Goal: Feedback & Contribution: Contribute content

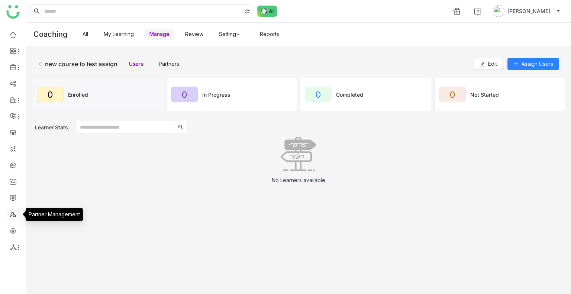
drag, startPoint x: 0, startPoint y: 0, endPoint x: 11, endPoint y: 214, distance: 213.9
click at [11, 214] on link at bounding box center [13, 214] width 7 height 6
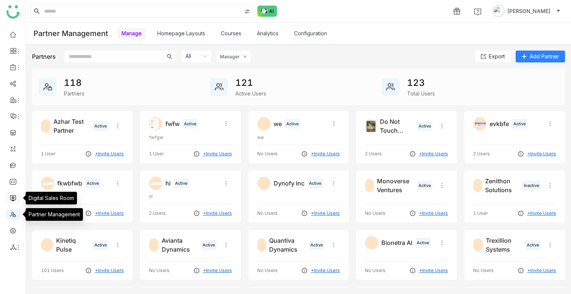
click at [12, 200] on link at bounding box center [13, 197] width 7 height 6
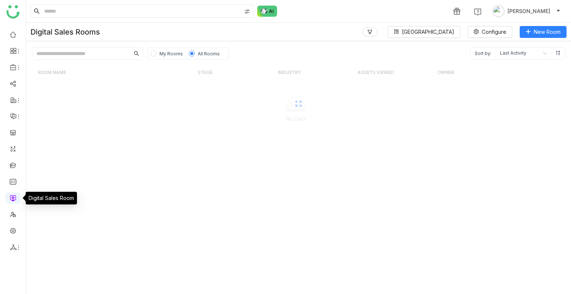
click at [12, 200] on link at bounding box center [13, 197] width 7 height 6
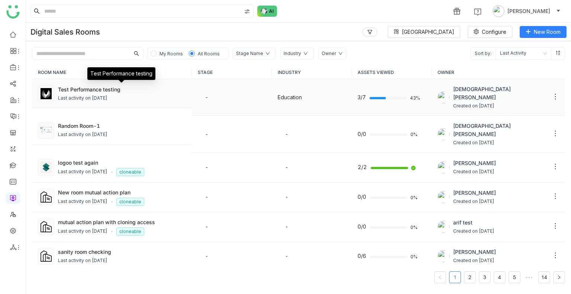
click at [97, 90] on div "Test Performance testing" at bounding box center [122, 89] width 128 height 8
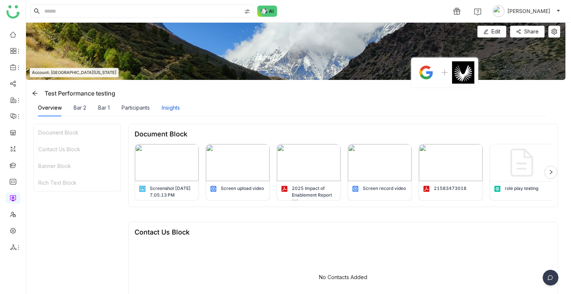
click at [180, 109] on div "Insights" at bounding box center [171, 108] width 18 height 8
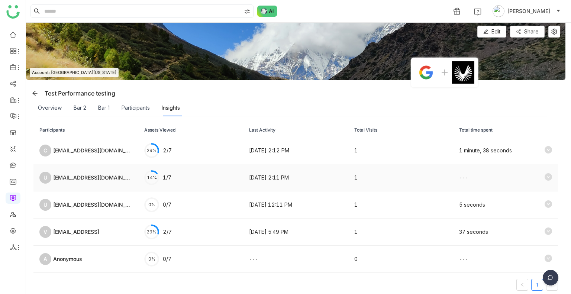
click at [117, 181] on div "[EMAIL_ADDRESS][DOMAIN_NAME]" at bounding box center [92, 177] width 79 height 8
click at [544, 177] on icon at bounding box center [547, 176] width 7 height 7
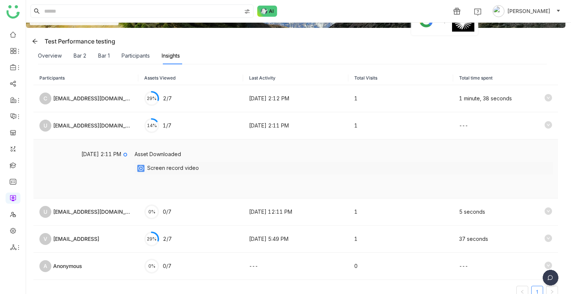
scroll to position [68, 0]
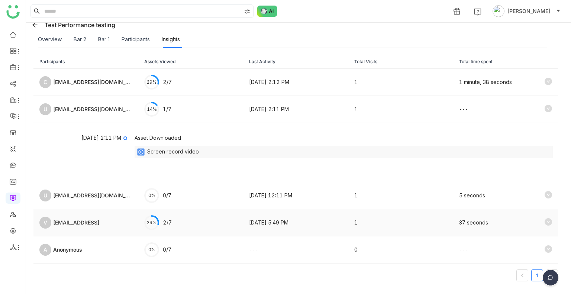
click at [544, 224] on icon at bounding box center [547, 221] width 7 height 7
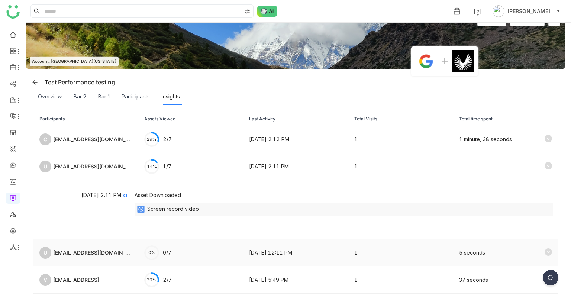
scroll to position [0, 0]
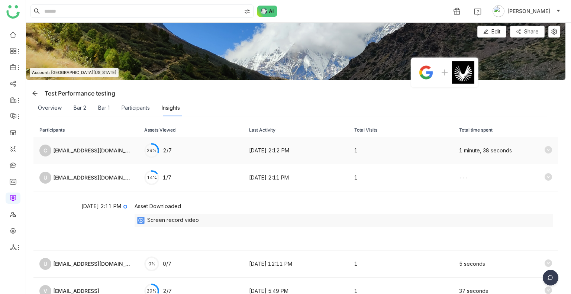
click at [544, 149] on icon at bounding box center [547, 149] width 7 height 7
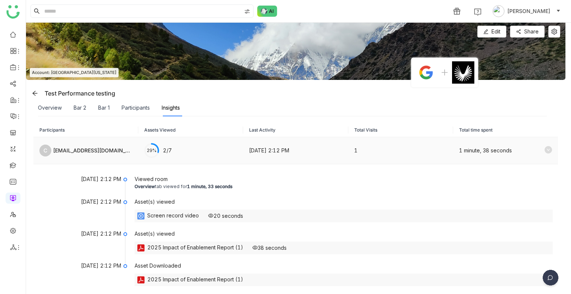
click at [544, 149] on icon at bounding box center [547, 149] width 7 height 7
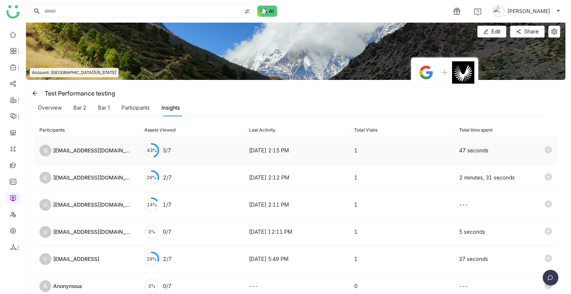
click at [535, 150] on div "47 seconds" at bounding box center [505, 150] width 93 height 9
click at [544, 150] on icon at bounding box center [547, 149] width 7 height 7
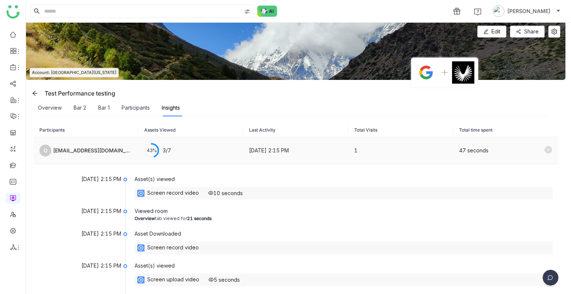
click at [544, 148] on icon at bounding box center [547, 149] width 7 height 7
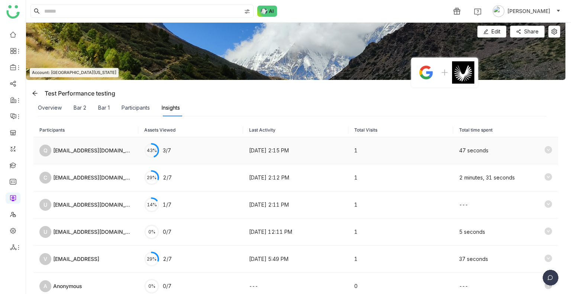
click at [544, 148] on icon at bounding box center [547, 149] width 7 height 7
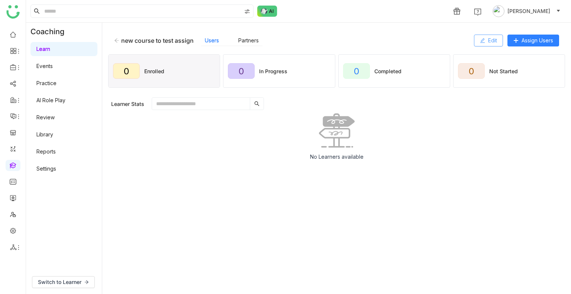
click at [491, 44] on span "Edit" at bounding box center [492, 40] width 9 height 8
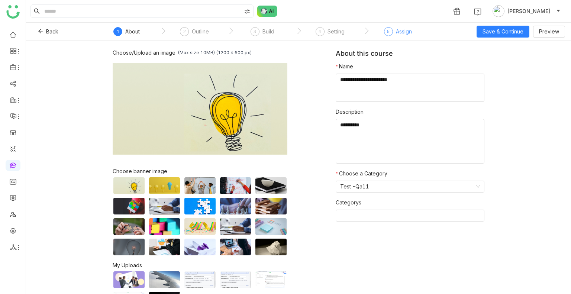
click at [396, 30] on div "Assign" at bounding box center [404, 31] width 16 height 9
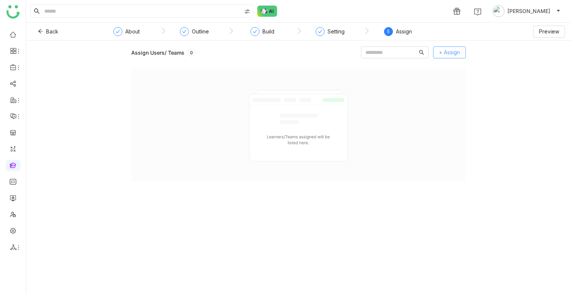
click at [450, 52] on span "+ Assign" at bounding box center [449, 52] width 21 height 8
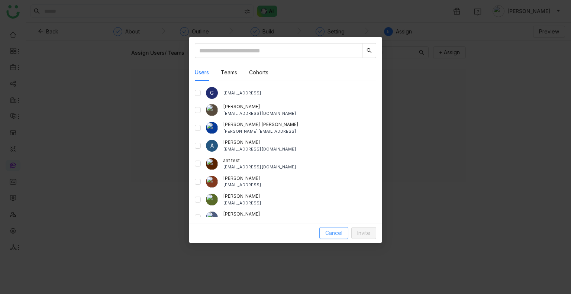
click at [329, 234] on span "Cancel" at bounding box center [333, 233] width 17 height 8
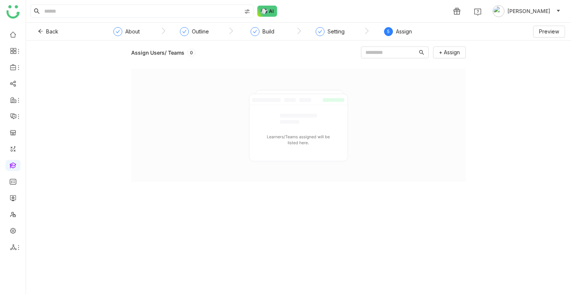
click at [327, 41] on gtmb-assign "Assign Users/ Teams 0 + Assign" at bounding box center [298, 111] width 334 height 142
click at [327, 38] on div "Setting" at bounding box center [329, 33] width 29 height 13
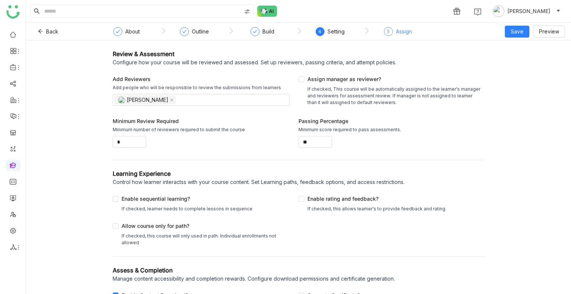
click at [400, 34] on div "Assign" at bounding box center [404, 31] width 16 height 9
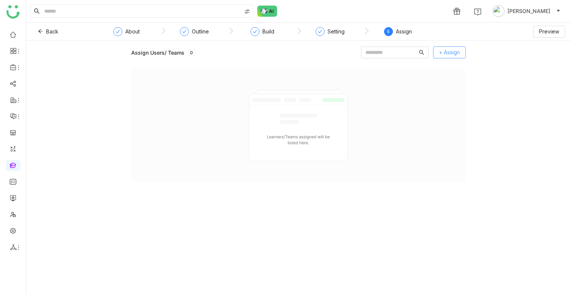
click at [444, 56] on span "+ Assign" at bounding box center [449, 52] width 21 height 8
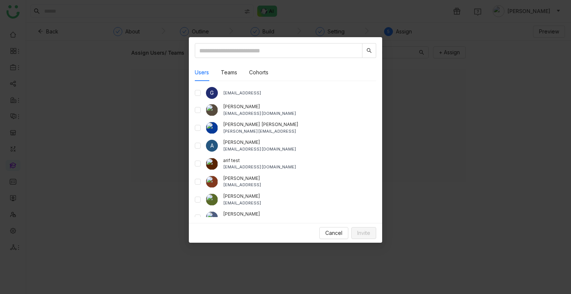
click at [442, 101] on nz-modal-container "Users Teams Cohorts G gayatrir@gtmbuddy.ai aavi aavi aavi@gtmcloud.net Anil Red…" at bounding box center [285, 147] width 571 height 294
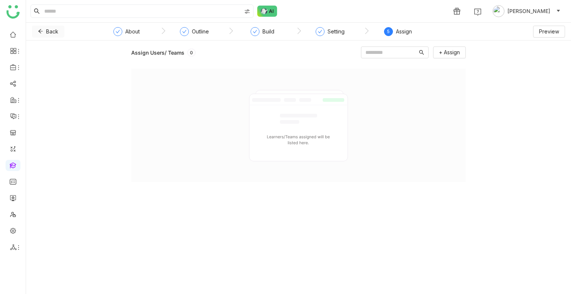
click at [53, 32] on span "Back" at bounding box center [52, 31] width 12 height 8
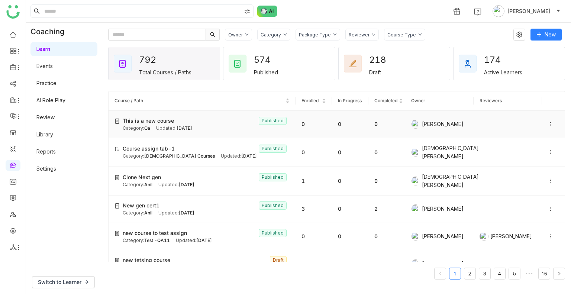
click at [191, 123] on div "This is a new course Published" at bounding box center [206, 121] width 167 height 8
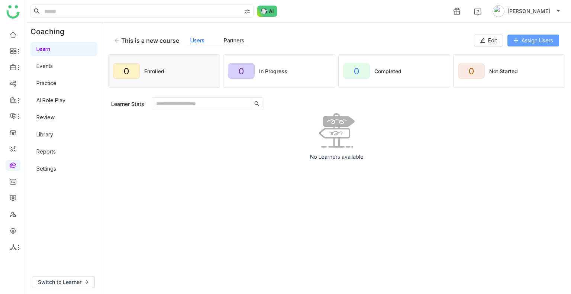
click at [536, 45] on button "Assign Users" at bounding box center [533, 41] width 52 height 12
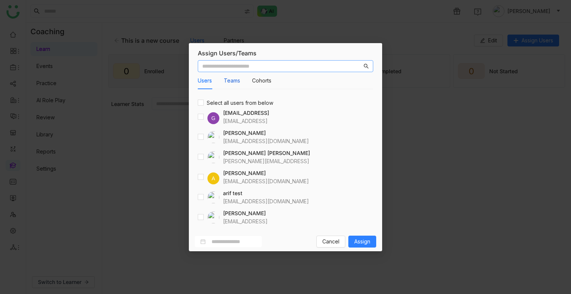
drag, startPoint x: 225, startPoint y: 82, endPoint x: 241, endPoint y: 80, distance: 16.1
click at [226, 83] on button "Teams" at bounding box center [232, 81] width 16 height 8
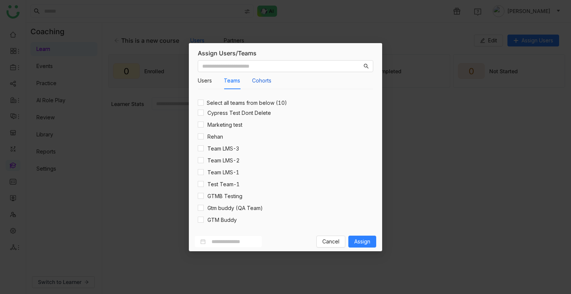
click at [260, 78] on button "Cohorts" at bounding box center [261, 81] width 19 height 8
click at [473, 161] on nz-modal-container "Assign Users/Teams Users Teams Cohorts Select all users from below G gayatrir@g…" at bounding box center [285, 147] width 571 height 294
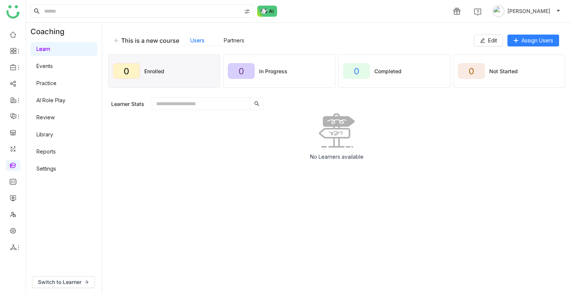
click at [117, 39] on icon at bounding box center [116, 40] width 5 height 5
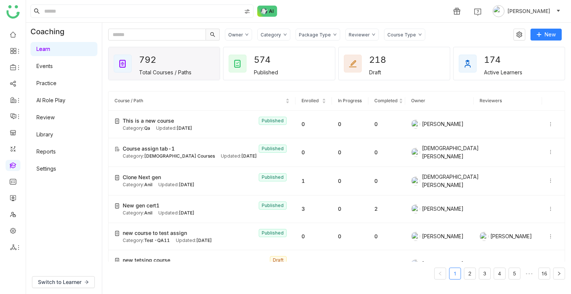
click at [281, 38] on div "Category" at bounding box center [273, 35] width 33 height 12
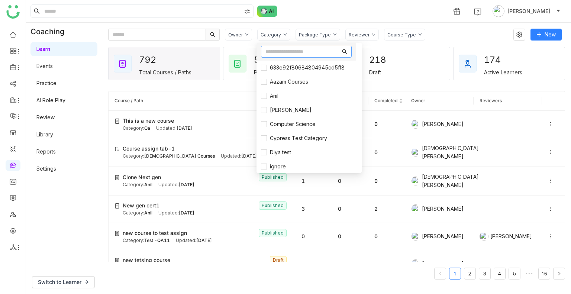
click at [282, 55] on input "text" at bounding box center [302, 52] width 75 height 8
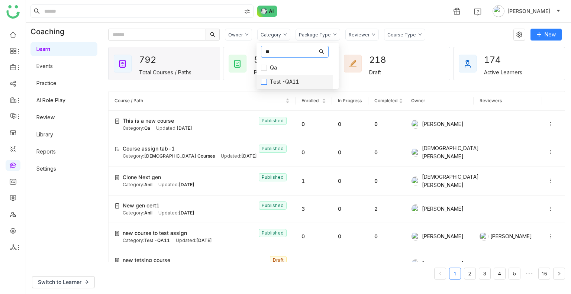
type input "**"
click at [281, 83] on span "Test -QA11" at bounding box center [284, 82] width 35 height 8
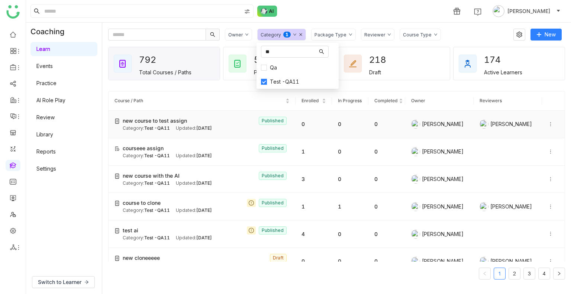
click at [194, 124] on div "new course to test assign Published" at bounding box center [206, 121] width 167 height 8
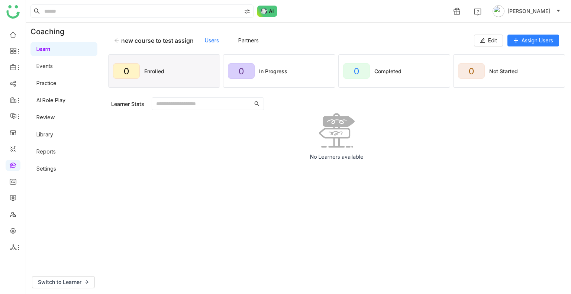
click at [520, 34] on div "new course to test assign Users Partners Edit Assign Users" at bounding box center [336, 41] width 457 height 24
click at [115, 41] on icon at bounding box center [116, 40] width 5 height 5
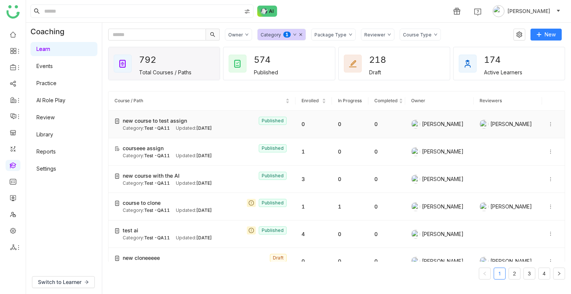
click at [548, 123] on icon at bounding box center [550, 123] width 5 height 5
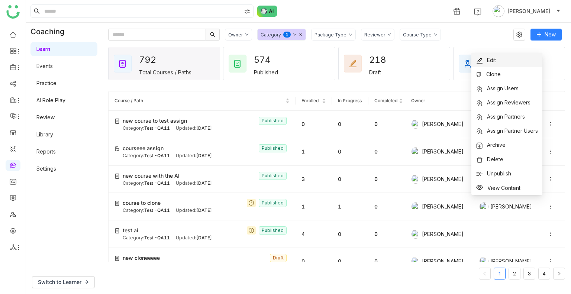
click at [507, 60] on li "Edit" at bounding box center [506, 60] width 71 height 14
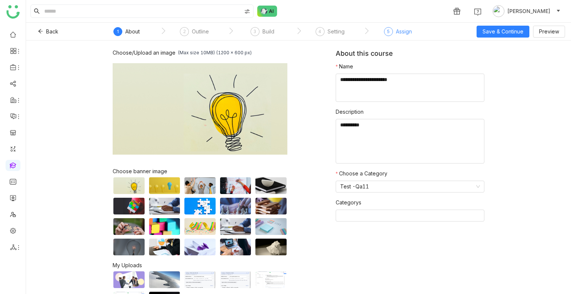
click at [402, 32] on div "Assign" at bounding box center [404, 31] width 16 height 9
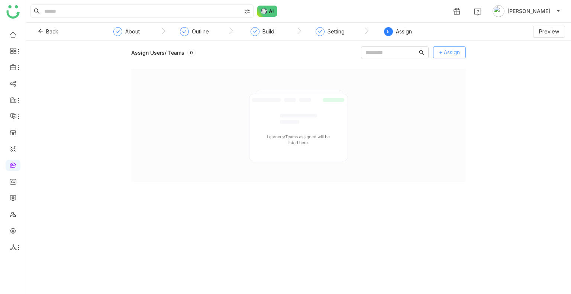
click at [445, 52] on span "+ Assign" at bounding box center [449, 52] width 21 height 8
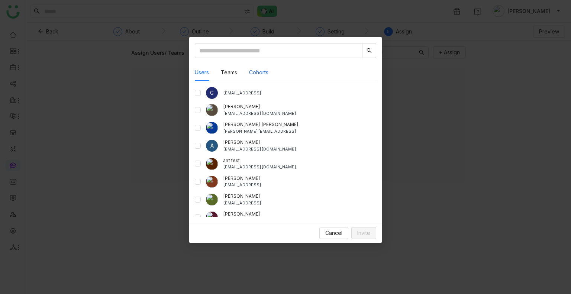
drag, startPoint x: 256, startPoint y: 72, endPoint x: 263, endPoint y: 72, distance: 6.7
click at [257, 72] on button "Cohorts" at bounding box center [258, 72] width 19 height 8
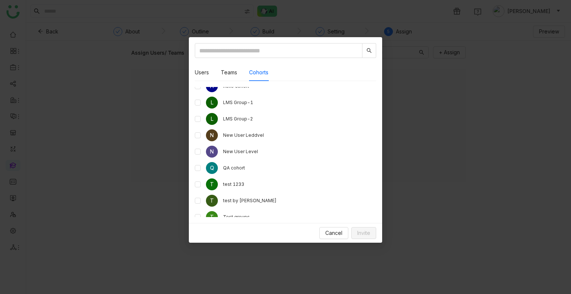
scroll to position [12, 0]
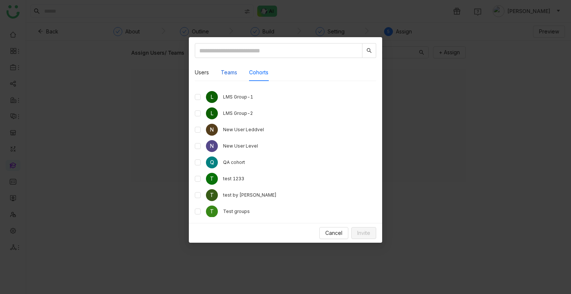
click at [226, 71] on button "Teams" at bounding box center [229, 72] width 16 height 8
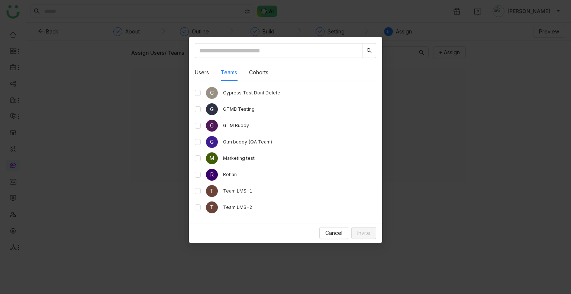
scroll to position [29, 0]
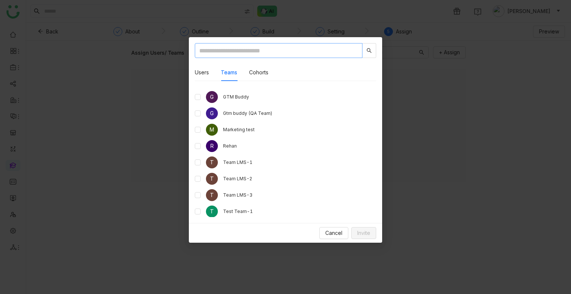
click at [240, 51] on input "text" at bounding box center [279, 50] width 168 height 15
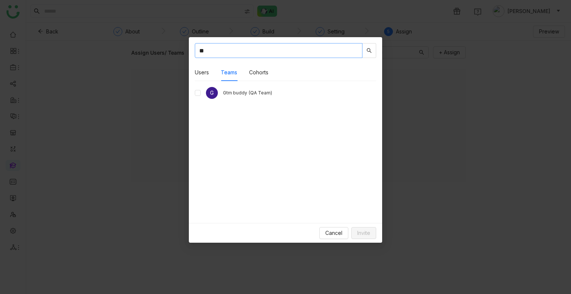
type input "**"
click at [361, 231] on span "Invite" at bounding box center [363, 233] width 13 height 8
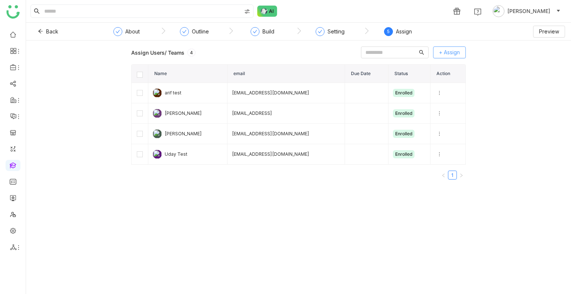
click at [453, 54] on span "+ Assign" at bounding box center [449, 52] width 21 height 8
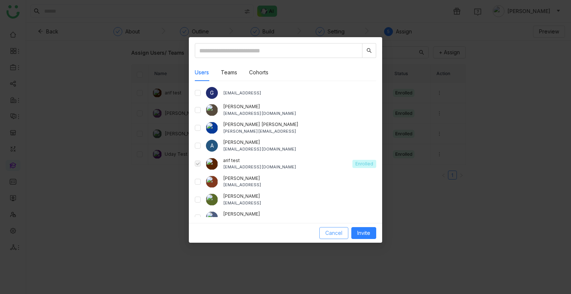
click at [336, 231] on span "Cancel" at bounding box center [333, 233] width 17 height 8
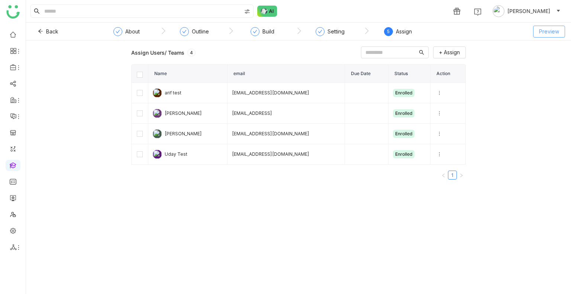
click at [548, 31] on span "Preview" at bounding box center [549, 31] width 20 height 8
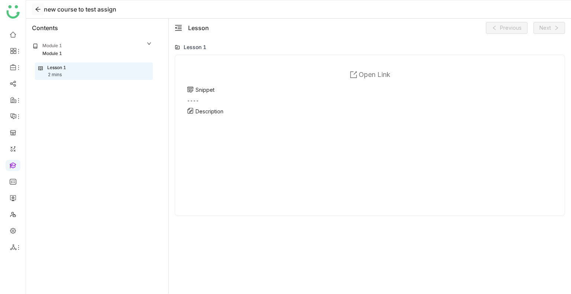
click at [38, 9] on icon at bounding box center [38, 9] width 6 height 6
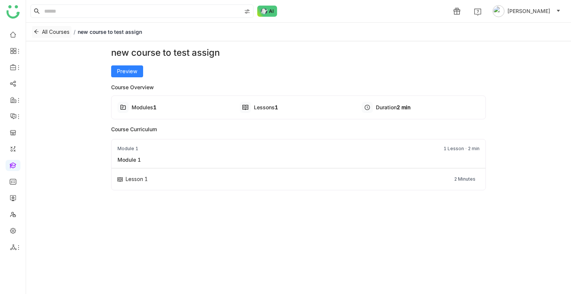
click at [42, 32] on span "All Courses" at bounding box center [55, 32] width 27 height 8
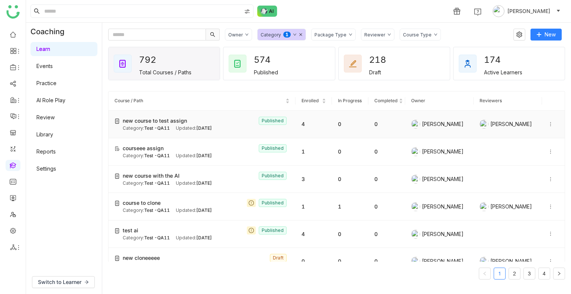
click at [202, 127] on span "Oct 07, 2025" at bounding box center [204, 128] width 16 height 6
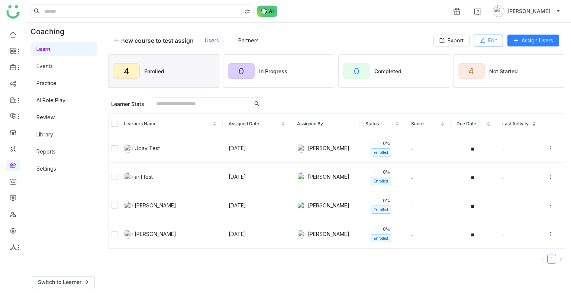
click at [499, 41] on button "Edit" at bounding box center [488, 41] width 29 height 12
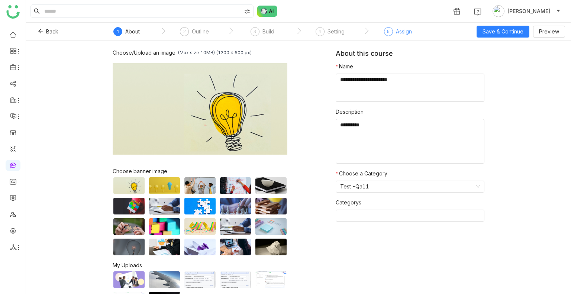
click at [403, 27] on div "Assign" at bounding box center [404, 31] width 16 height 9
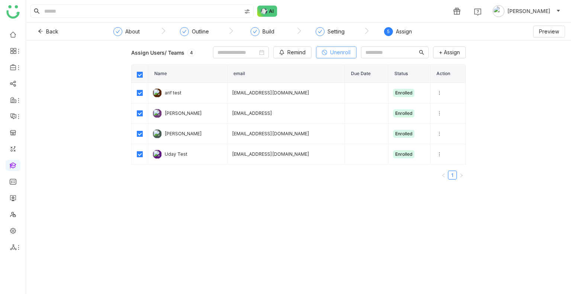
click at [316, 54] on button "Unenroll" at bounding box center [336, 52] width 40 height 12
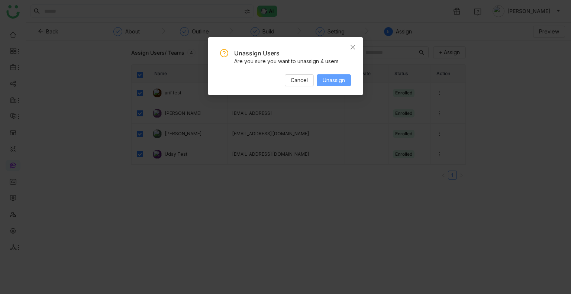
click at [347, 80] on button "Unassign" at bounding box center [333, 80] width 34 height 12
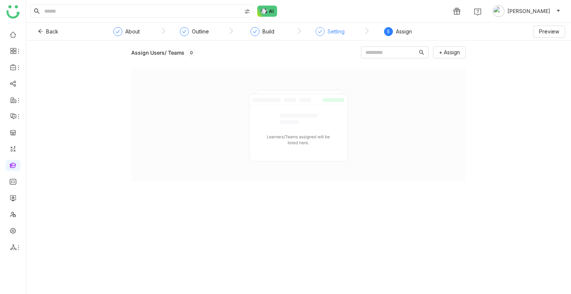
click at [329, 33] on div "Setting" at bounding box center [335, 31] width 17 height 9
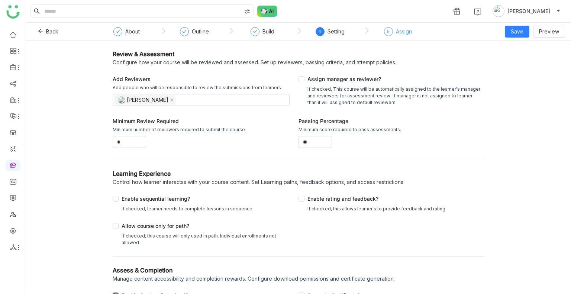
click at [387, 32] on span "5" at bounding box center [388, 32] width 3 height 6
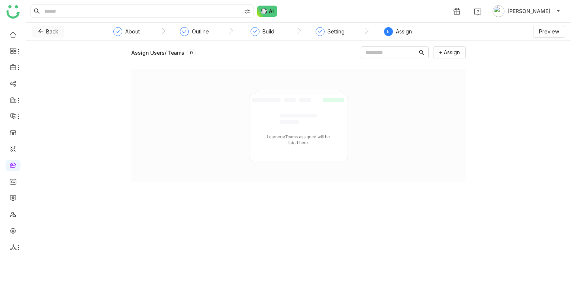
click at [46, 30] on span "Back" at bounding box center [52, 31] width 12 height 8
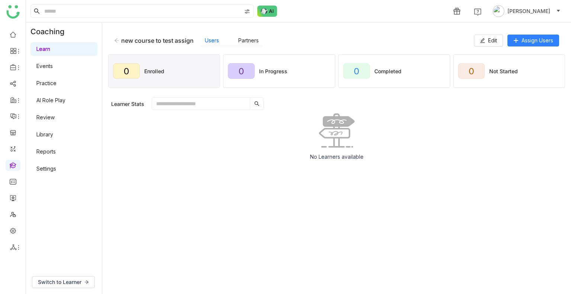
click at [118, 40] on icon at bounding box center [116, 40] width 4 height 4
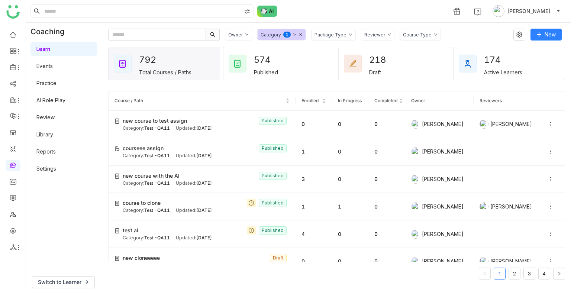
click at [336, 35] on div "Package Type" at bounding box center [330, 35] width 32 height 6
click at [332, 63] on span "Learning Path" at bounding box center [338, 64] width 39 height 8
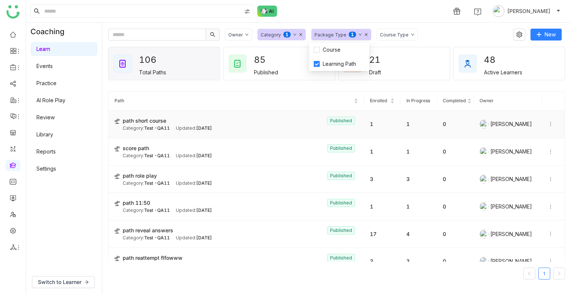
click at [153, 126] on span "Test -QA11" at bounding box center [157, 128] width 26 height 6
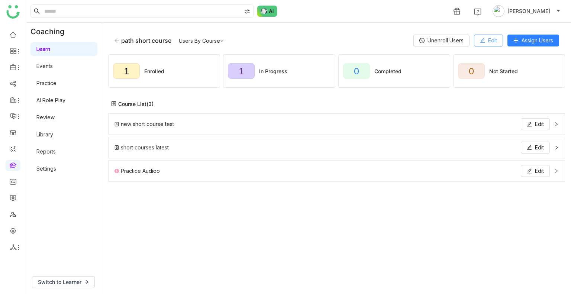
click at [480, 41] on icon at bounding box center [482, 40] width 5 height 5
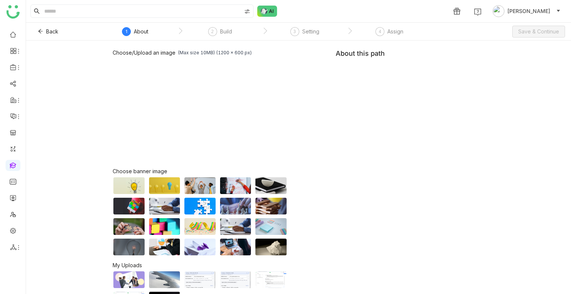
click at [389, 26] on nz-steps "` 1 About ` 2 Build ` 3 Setting ` 4 Assign" at bounding box center [264, 32] width 334 height 18
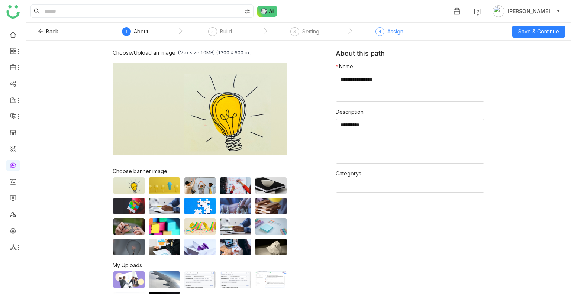
click at [390, 31] on div "Assign" at bounding box center [395, 31] width 16 height 9
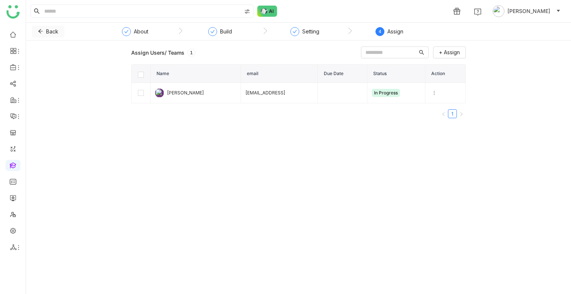
click at [42, 26] on button "Back" at bounding box center [48, 32] width 32 height 12
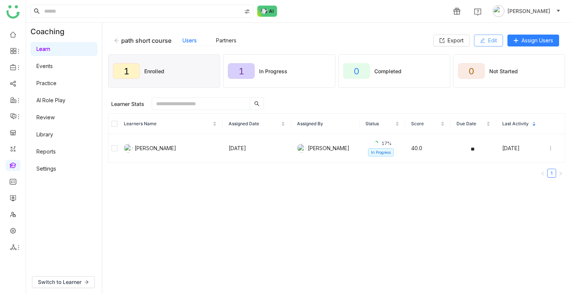
click at [498, 40] on button "Edit" at bounding box center [488, 41] width 29 height 12
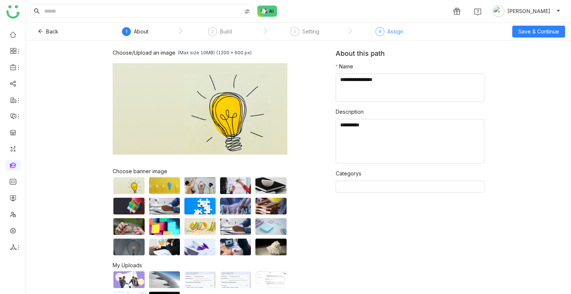
click at [389, 32] on div "Assign" at bounding box center [395, 31] width 16 height 9
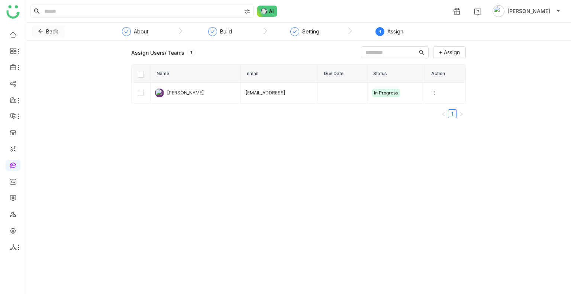
click at [48, 28] on span "Back" at bounding box center [52, 31] width 12 height 8
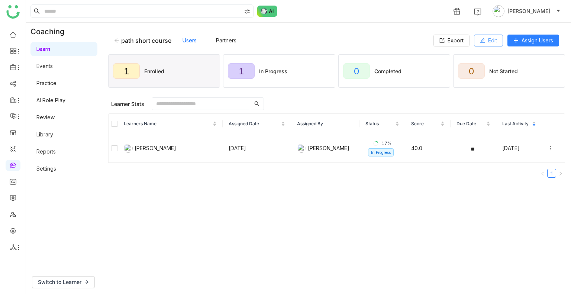
click at [478, 44] on button "Edit" at bounding box center [488, 41] width 29 height 12
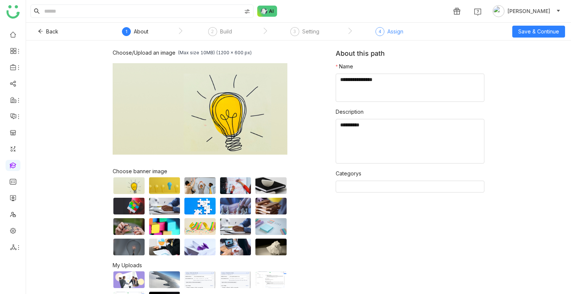
click at [390, 34] on div "Assign" at bounding box center [395, 31] width 16 height 9
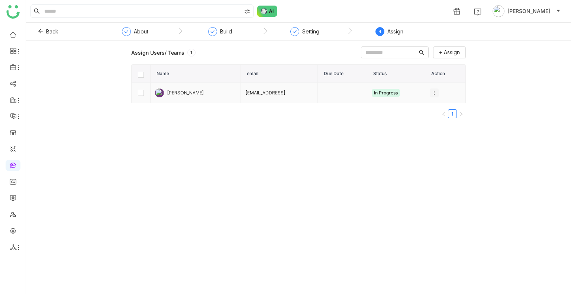
click at [436, 92] on icon at bounding box center [433, 92] width 5 height 5
click at [448, 116] on li "Remind" at bounding box center [463, 120] width 65 height 14
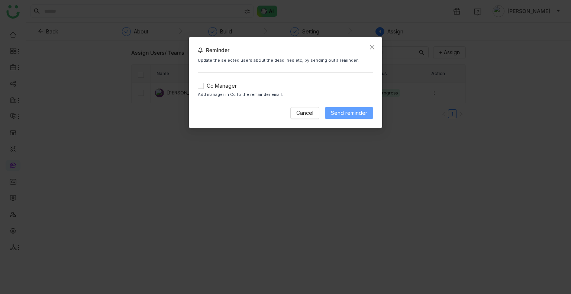
click at [362, 113] on span "Send reminder" at bounding box center [349, 113] width 36 height 8
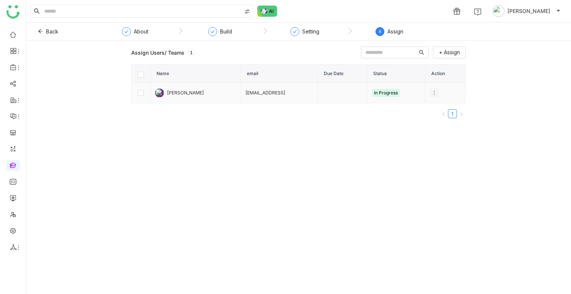
click at [434, 91] on icon at bounding box center [433, 92] width 5 height 5
click at [442, 114] on li "Remind" at bounding box center [463, 120] width 65 height 14
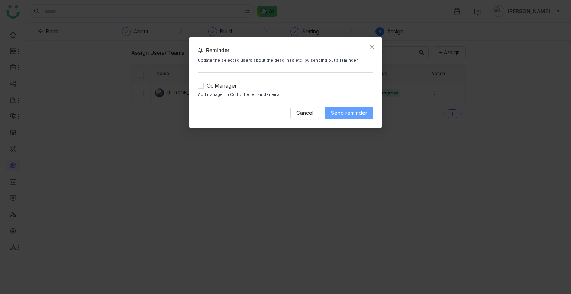
click at [346, 110] on span "Send reminder" at bounding box center [349, 113] width 36 height 8
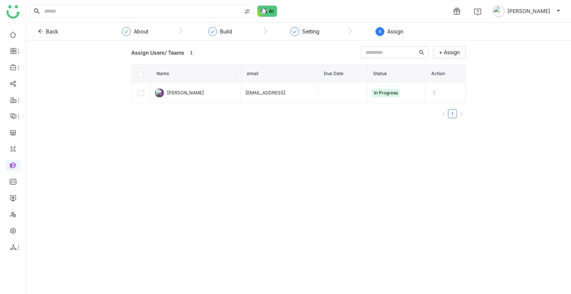
click at [466, 204] on div "Assign Users/ Teams 1 + Assign Name email Due Date Status Action Uday Bhanu uda…" at bounding box center [298, 166] width 545 height 253
click at [13, 37] on link at bounding box center [13, 34] width 7 height 6
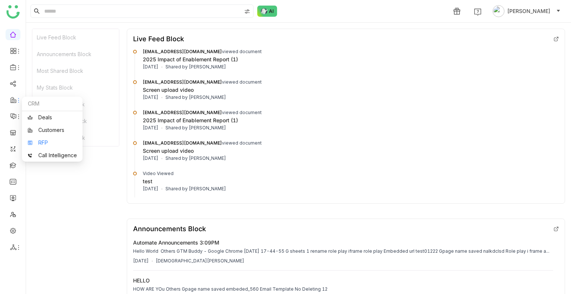
click at [53, 140] on link "RFP" at bounding box center [51, 142] width 49 height 5
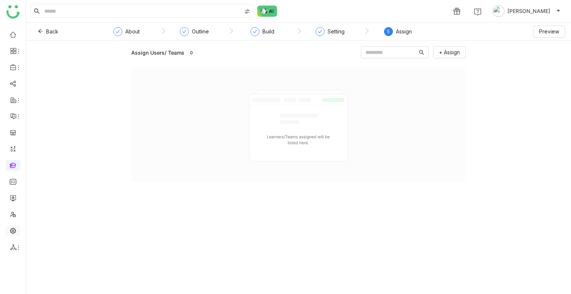
click at [15, 230] on link at bounding box center [13, 230] width 7 height 6
click at [15, 229] on link at bounding box center [13, 230] width 7 height 6
click at [15, 228] on link at bounding box center [13, 230] width 7 height 6
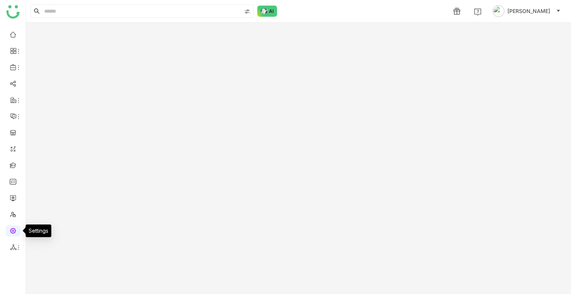
click at [16, 227] on link at bounding box center [13, 230] width 7 height 6
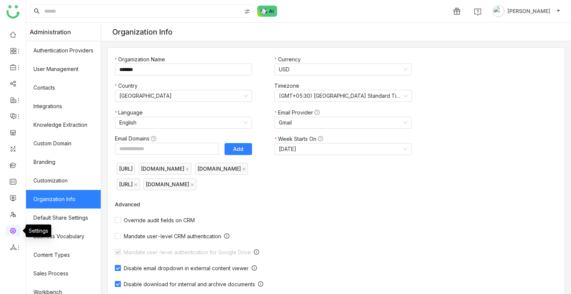
click at [16, 227] on link at bounding box center [13, 230] width 7 height 6
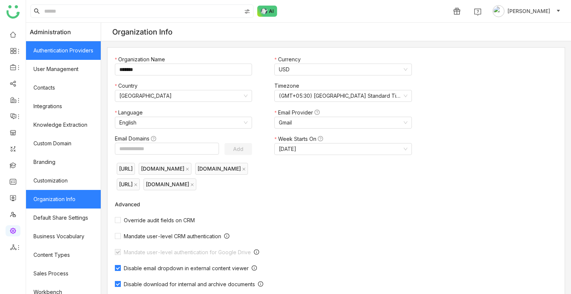
click at [61, 52] on link "Authentication Providers" at bounding box center [63, 50] width 75 height 19
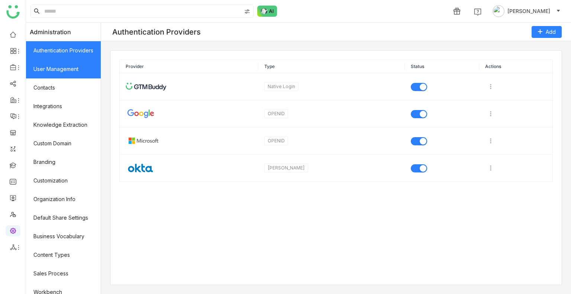
click at [54, 71] on link "User Management" at bounding box center [63, 69] width 75 height 19
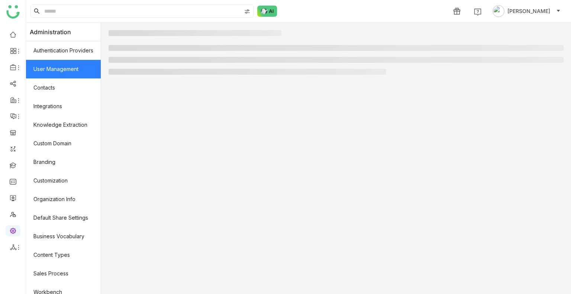
click at [56, 69] on link "User Management" at bounding box center [63, 69] width 75 height 19
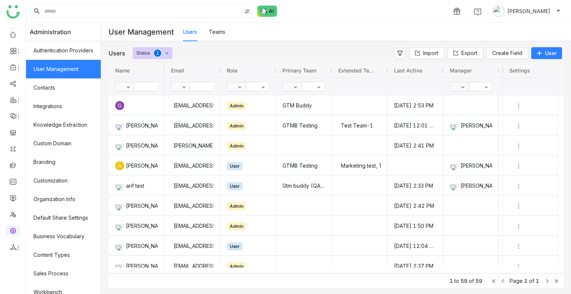
click at [225, 33] on link "Teams" at bounding box center [217, 32] width 16 height 6
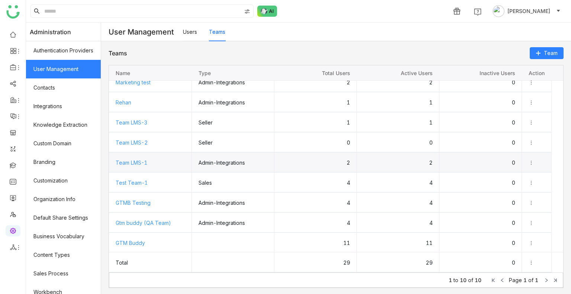
scroll to position [29, 0]
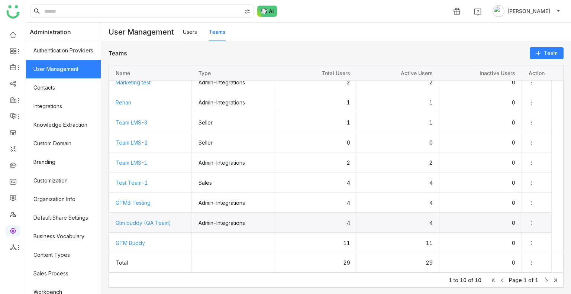
click at [154, 221] on span "Gtm buddy (QA Team)" at bounding box center [143, 223] width 55 height 6
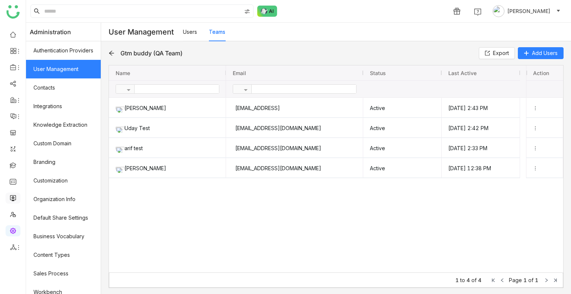
click at [10, 197] on link at bounding box center [13, 197] width 7 height 6
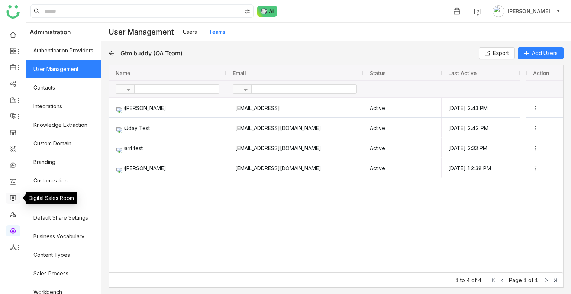
click at [10, 197] on link at bounding box center [13, 197] width 7 height 6
click at [10, 199] on link at bounding box center [13, 197] width 7 height 6
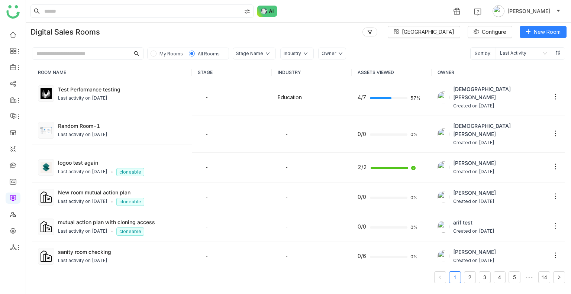
click at [107, 53] on input "text" at bounding box center [80, 54] width 97 height 12
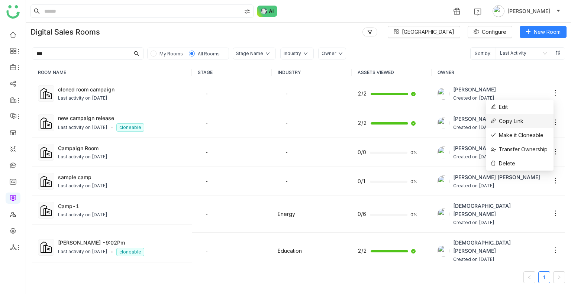
type input "***"
click at [534, 126] on li "Copy Link" at bounding box center [519, 121] width 67 height 14
click at [522, 102] on li "Edit" at bounding box center [519, 107] width 67 height 14
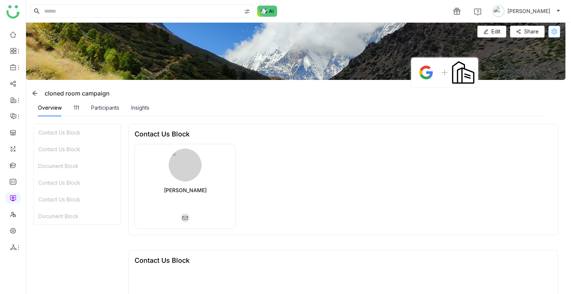
click at [553, 30] on icon at bounding box center [554, 32] width 6 height 6
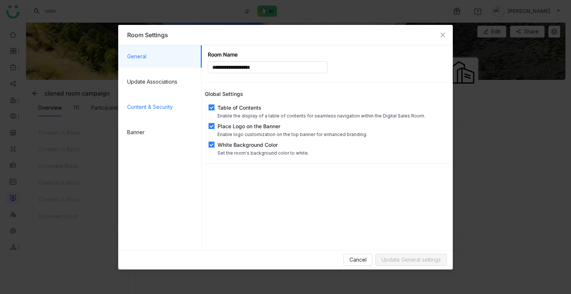
click at [149, 112] on span "Content & Security" at bounding box center [161, 107] width 69 height 22
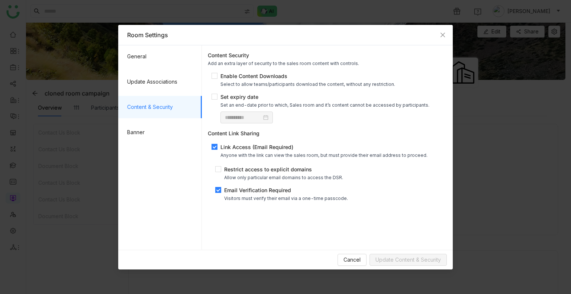
click at [223, 194] on span "Email Verification Required Visitors must verify their email via a one-time pas…" at bounding box center [286, 193] width 130 height 15
click at [403, 263] on span "Update Content & Security" at bounding box center [407, 260] width 65 height 8
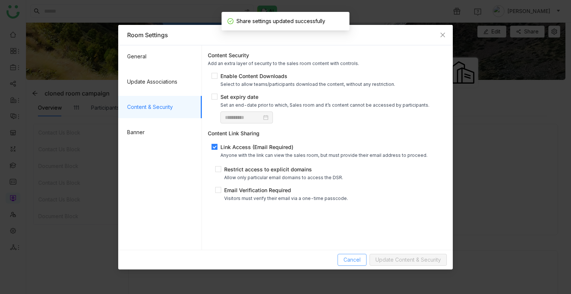
click at [341, 265] on div "Cancel Update Content & Security" at bounding box center [285, 260] width 334 height 20
click at [344, 262] on span "Cancel" at bounding box center [351, 260] width 17 height 8
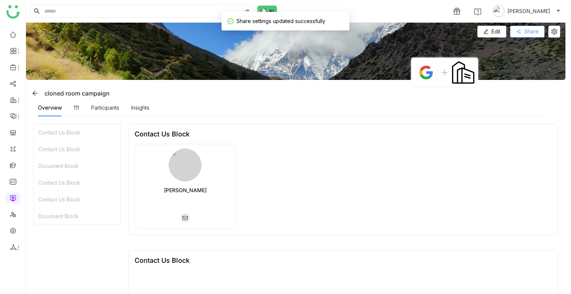
click at [520, 28] on button "Share" at bounding box center [527, 32] width 35 height 12
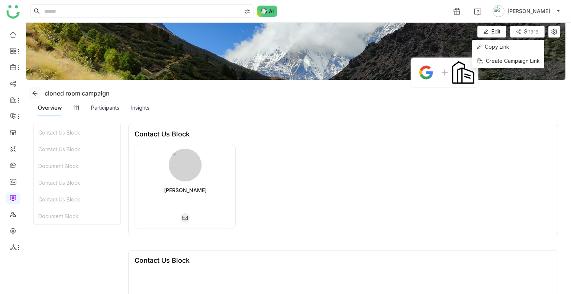
click at [34, 96] on button at bounding box center [35, 93] width 12 height 12
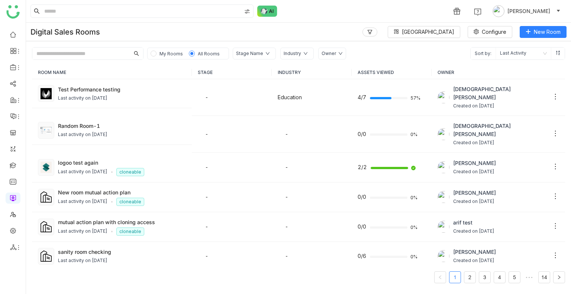
click at [108, 52] on input "text" at bounding box center [80, 54] width 97 height 12
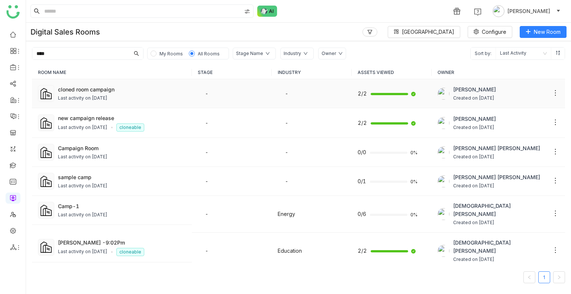
type input "****"
click at [137, 101] on div "Last activity on Sep 17, 2025" at bounding box center [122, 98] width 128 height 7
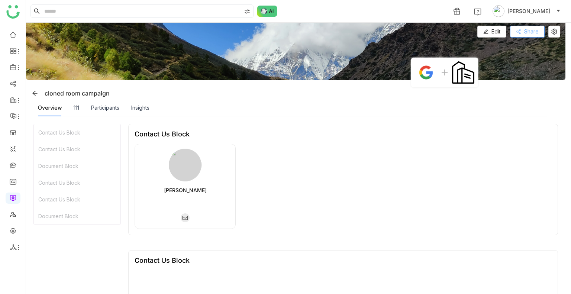
click at [527, 31] on span "Share" at bounding box center [531, 31] width 14 height 8
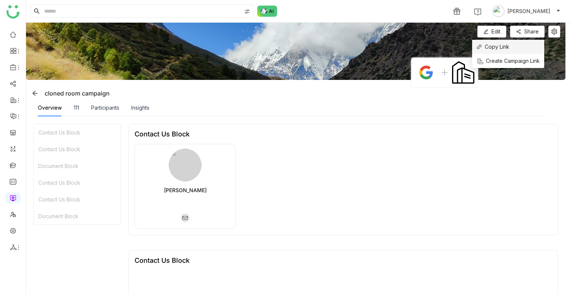
click at [494, 48] on span "Copy Link" at bounding box center [492, 47] width 33 height 8
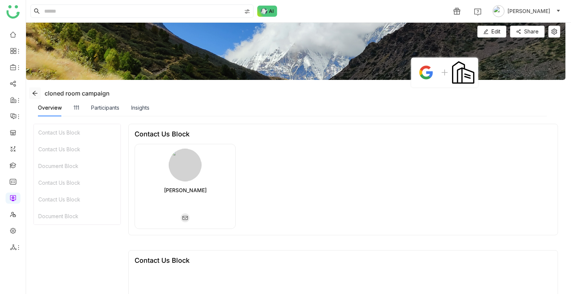
click at [34, 96] on icon at bounding box center [35, 93] width 6 height 6
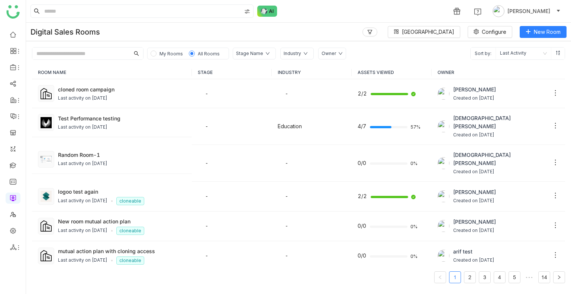
click at [87, 51] on input "text" at bounding box center [80, 54] width 97 height 12
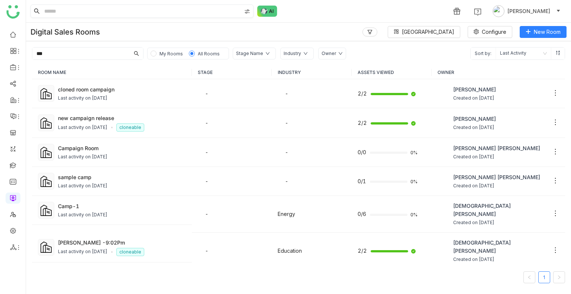
type input "***"
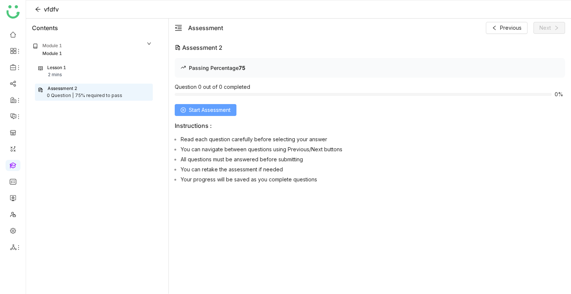
click at [219, 110] on span "Start Assessment" at bounding box center [210, 110] width 42 height 8
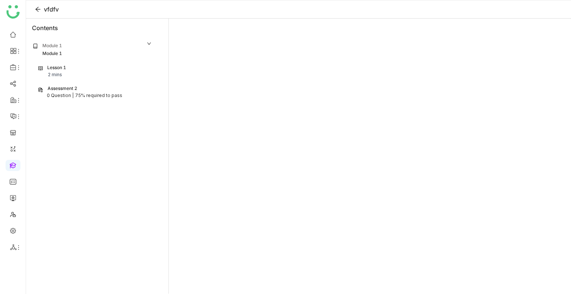
click at [71, 68] on div "Lesson 1 2 mins" at bounding box center [93, 71] width 111 height 14
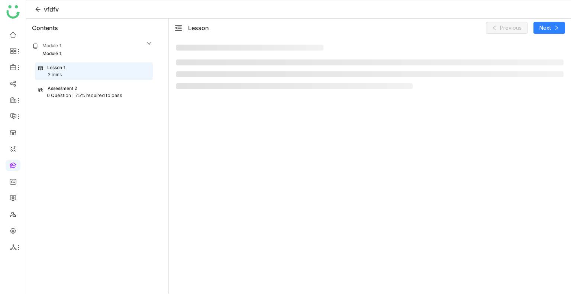
click at [71, 68] on div "Lesson 1 2 mins" at bounding box center [93, 71] width 111 height 14
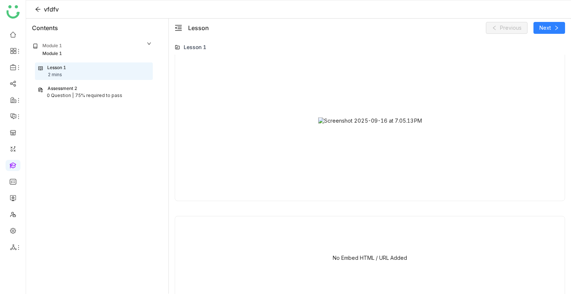
scroll to position [23, 0]
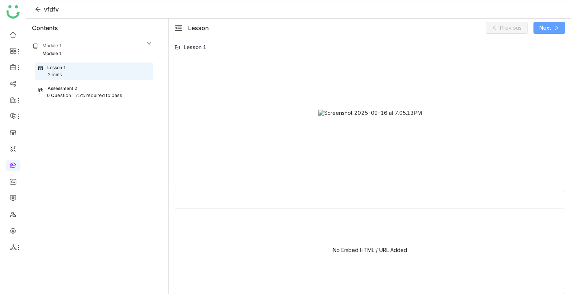
click at [540, 27] on span "Next" at bounding box center [545, 28] width 12 height 8
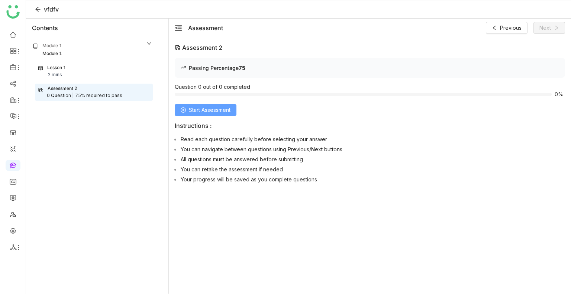
click at [189, 111] on span "Start Assessment" at bounding box center [210, 110] width 42 height 8
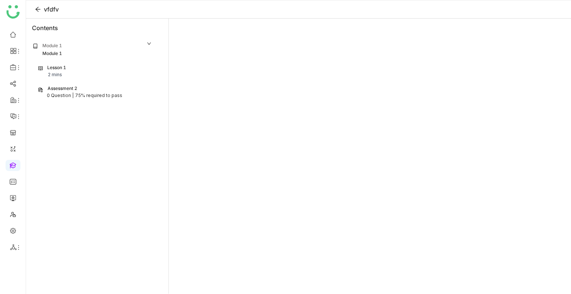
click at [58, 93] on div "0 Question |" at bounding box center [60, 95] width 27 height 7
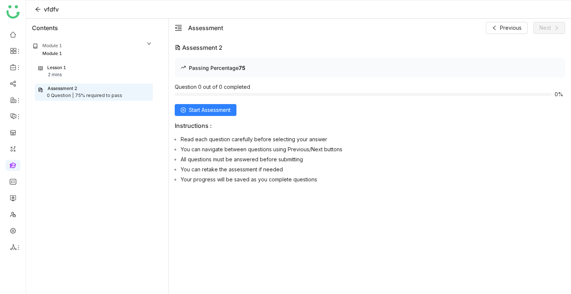
click at [80, 76] on div "Lesson 1 2 mins" at bounding box center [93, 71] width 111 height 14
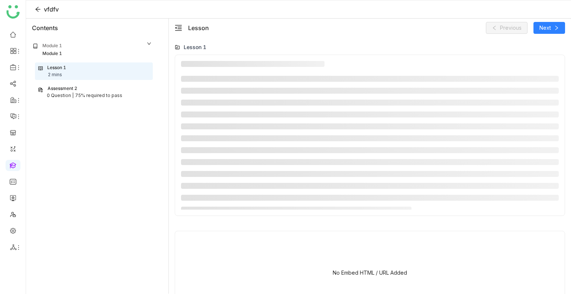
click at [85, 95] on div "75% required to pass" at bounding box center [98, 95] width 47 height 7
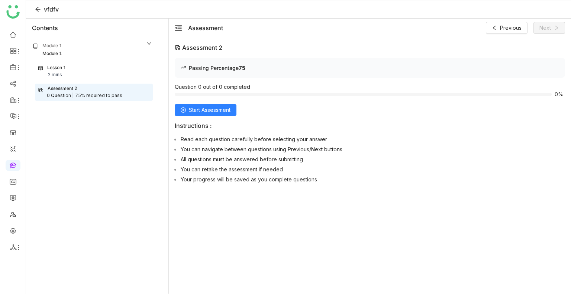
click at [90, 71] on div "Lesson 1 2 mins" at bounding box center [93, 71] width 111 height 14
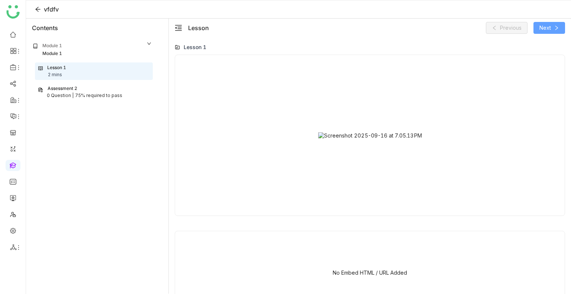
click at [548, 30] on span "Next" at bounding box center [545, 28] width 12 height 8
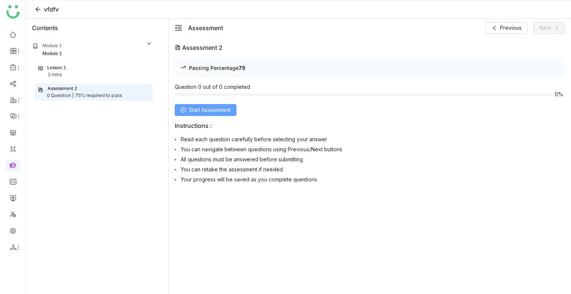
click at [208, 105] on button "Start Assessment" at bounding box center [206, 110] width 62 height 12
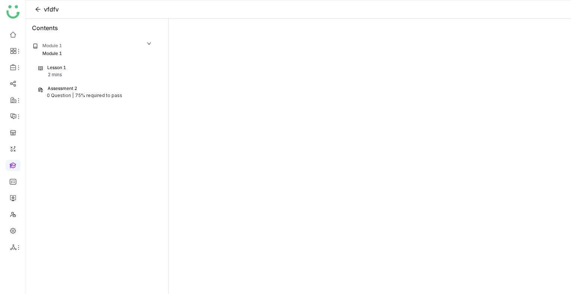
click at [52, 93] on div "0 Question |" at bounding box center [60, 95] width 27 height 7
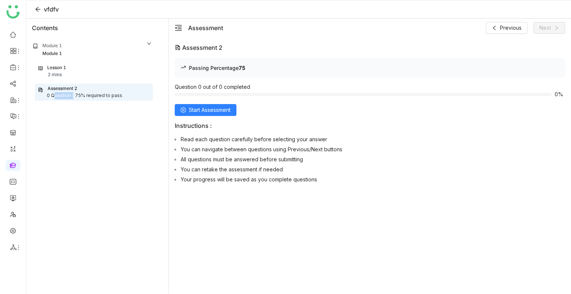
click at [52, 93] on div "0 Question |" at bounding box center [60, 95] width 27 height 7
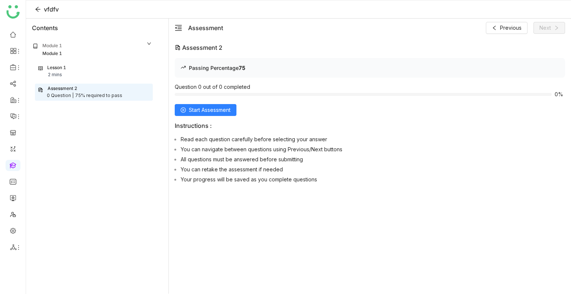
click at [59, 49] on div "Module 1" at bounding box center [52, 45] width 20 height 7
click at [105, 72] on div "Lesson 1 2 mins" at bounding box center [93, 71] width 111 height 14
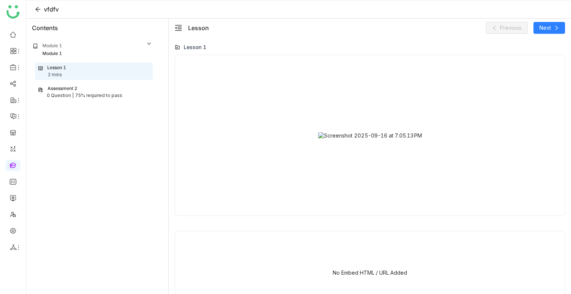
click at [63, 95] on div "0 Question |" at bounding box center [60, 95] width 27 height 7
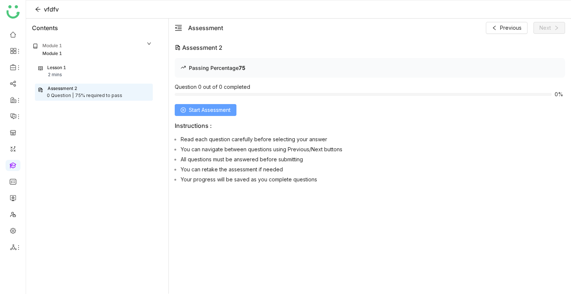
drag, startPoint x: 214, startPoint y: 108, endPoint x: 218, endPoint y: 110, distance: 4.0
click at [218, 110] on span "Start Assessment" at bounding box center [210, 110] width 42 height 8
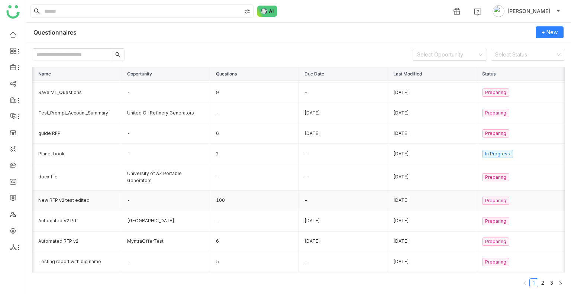
scroll to position [0, 4]
drag, startPoint x: 99, startPoint y: 191, endPoint x: 116, endPoint y: 192, distance: 16.7
drag, startPoint x: 124, startPoint y: 211, endPoint x: 96, endPoint y: 211, distance: 27.5
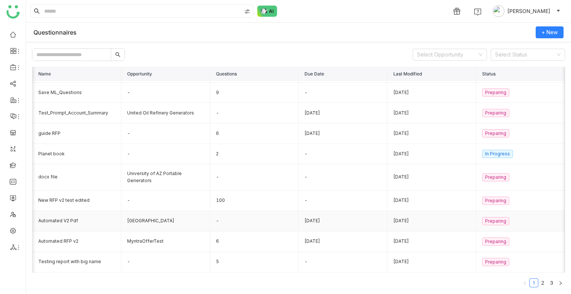
drag, startPoint x: 91, startPoint y: 221, endPoint x: 122, endPoint y: 225, distance: 31.5
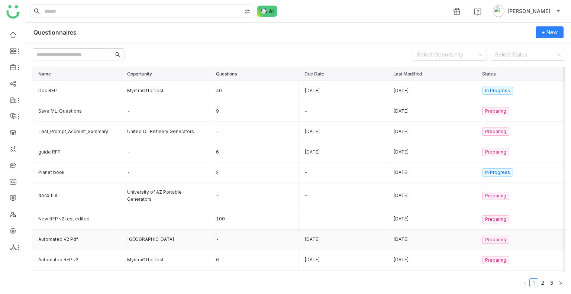
scroll to position [0, 0]
drag, startPoint x: 123, startPoint y: 230, endPoint x: 107, endPoint y: 230, distance: 16.3
drag, startPoint x: 128, startPoint y: 204, endPoint x: 133, endPoint y: 186, distance: 18.6
drag, startPoint x: 133, startPoint y: 185, endPoint x: 149, endPoint y: 208, distance: 27.2
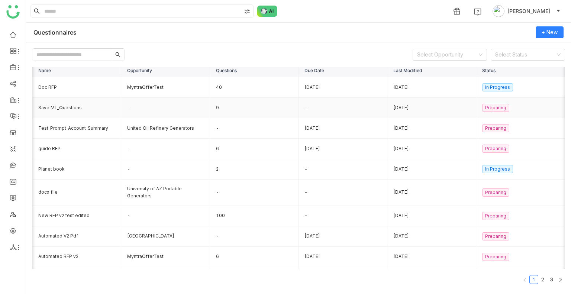
drag, startPoint x: 218, startPoint y: 162, endPoint x: 431, endPoint y: 105, distance: 220.7
click at [347, 166] on tr "Planet book - 2 - [DATE] In Progress" at bounding box center [298, 169] width 532 height 20
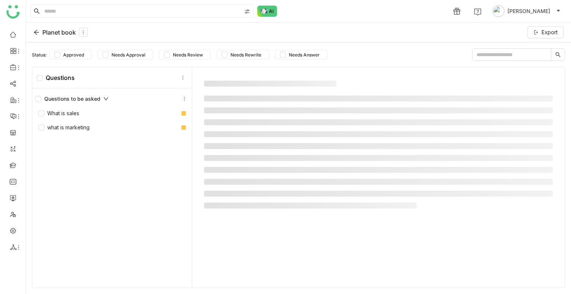
click at [511, 54] on input "text" at bounding box center [511, 55] width 78 height 12
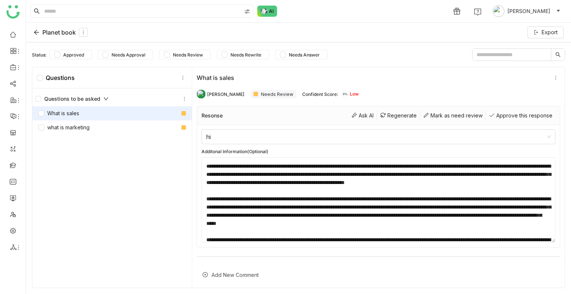
click at [40, 28] on div "Planet book" at bounding box center [60, 32] width 54 height 9
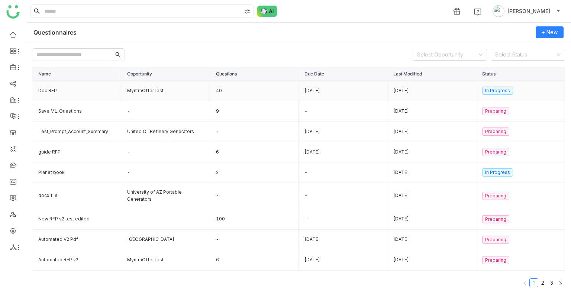
click at [60, 87] on td "Doc RFP" at bounding box center [76, 91] width 89 height 20
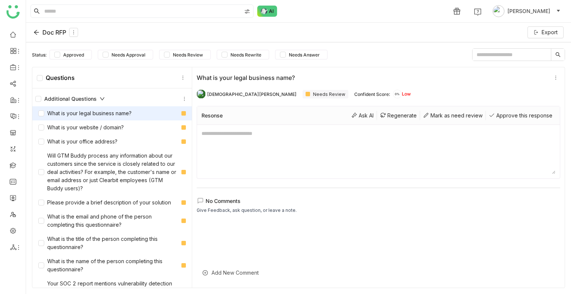
click at [39, 31] on icon at bounding box center [36, 32] width 6 height 6
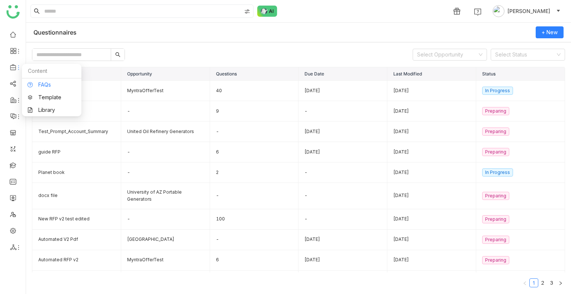
click at [37, 84] on link "FAQs" at bounding box center [51, 84] width 48 height 5
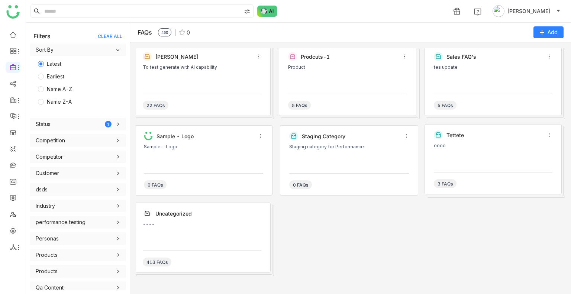
click at [486, 75] on div "tes update" at bounding box center [493, 76] width 119 height 22
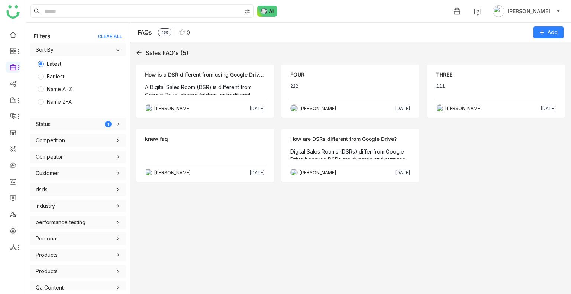
click at [340, 83] on p "222" at bounding box center [350, 89] width 120 height 12
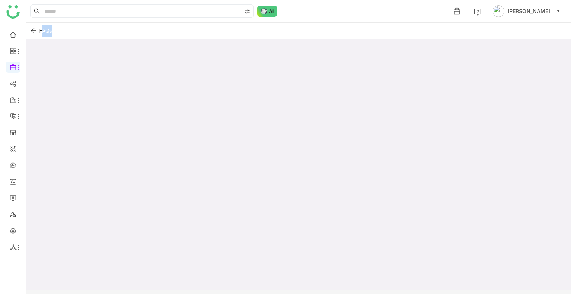
click at [340, 83] on div at bounding box center [298, 172] width 545 height 267
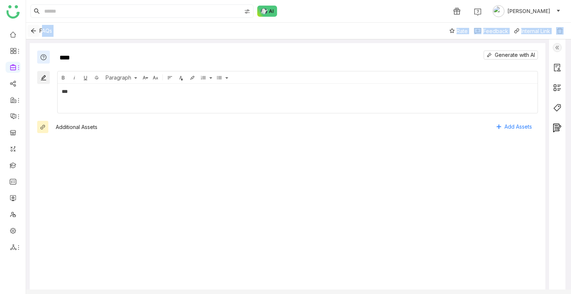
click at [33, 31] on icon "Back" at bounding box center [33, 31] width 5 height 5
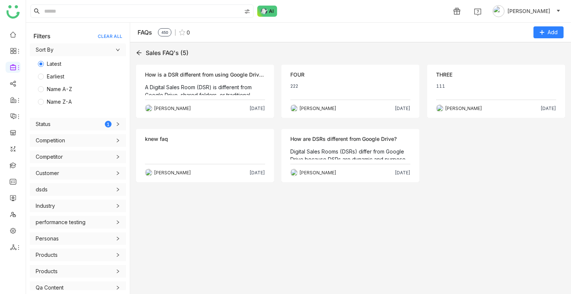
click at [137, 53] on icon at bounding box center [139, 53] width 6 height 6
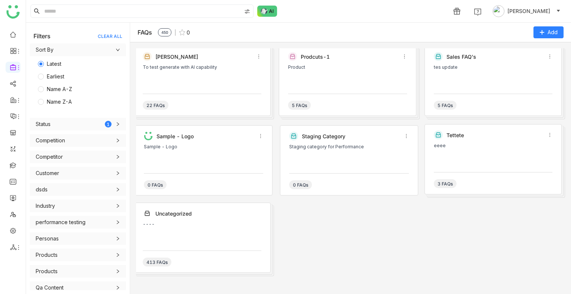
click at [212, 162] on div "Sample - Logo" at bounding box center [203, 155] width 119 height 22
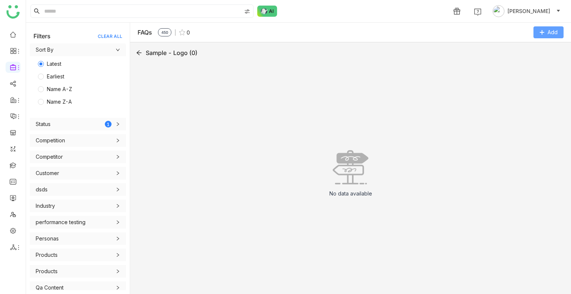
click at [548, 35] on span "Add" at bounding box center [552, 32] width 10 height 8
click at [529, 52] on li "Add Category" at bounding box center [533, 47] width 59 height 15
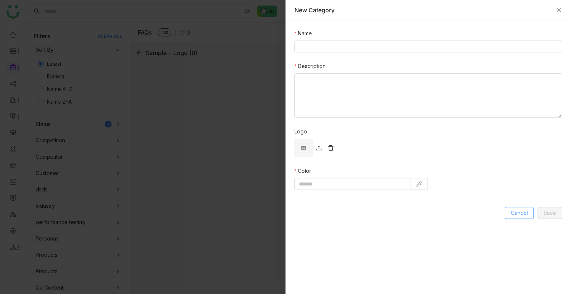
click at [519, 217] on button "Cancel" at bounding box center [518, 213] width 29 height 12
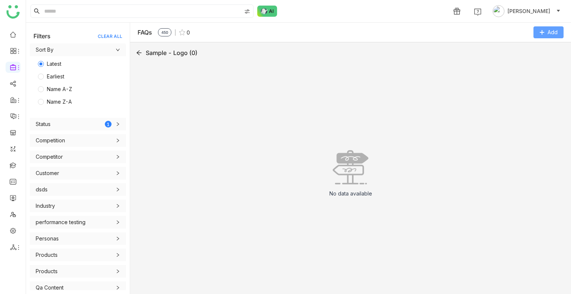
click at [551, 33] on span "Add" at bounding box center [552, 32] width 10 height 8
click at [526, 66] on FAQ "Add FAQ" at bounding box center [527, 63] width 22 height 8
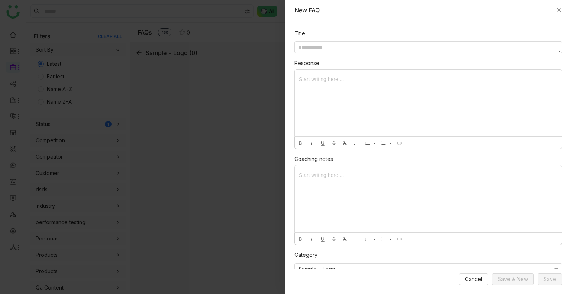
click at [555, 9] on div "New FAQ" at bounding box center [427, 10] width 267 height 8
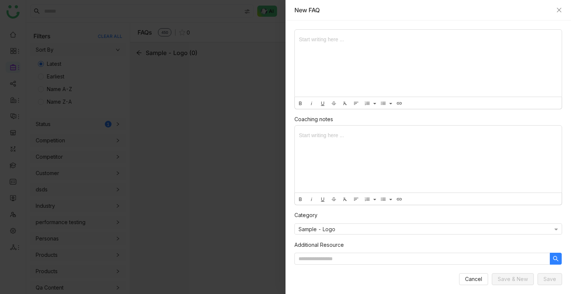
scroll to position [40, 0]
click at [312, 254] on input at bounding box center [422, 258] width 256 height 12
type input "*"
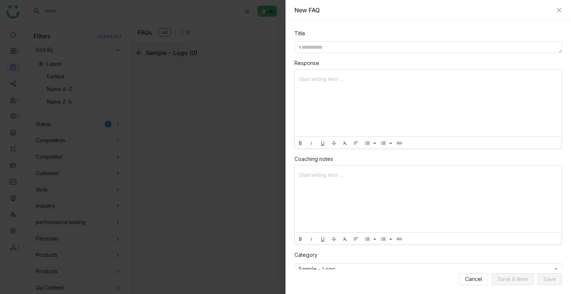
scroll to position [0, 0]
click at [562, 11] on div "New FAQ" at bounding box center [427, 10] width 285 height 20
click at [560, 11] on icon "Close" at bounding box center [558, 10] width 4 height 4
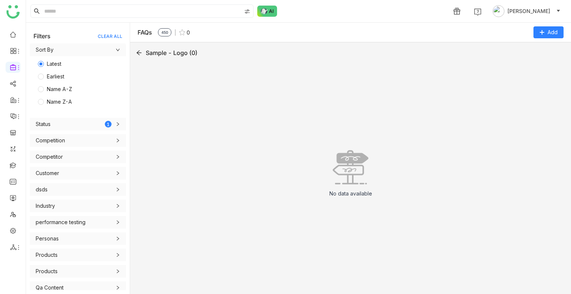
click at [143, 52] on div "Sample - Logo (0)" at bounding box center [350, 52] width 429 height 9
click at [137, 53] on icon at bounding box center [139, 53] width 6 height 6
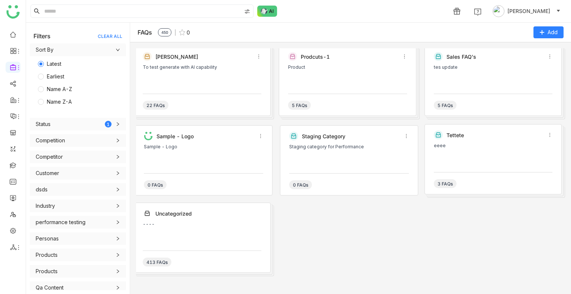
click at [396, 229] on div "Karthick To test generate with AI capability 22 FAQs Prodcuts-1 Product 5 FAQs …" at bounding box center [350, 168] width 429 height 240
click at [10, 37] on link at bounding box center [13, 34] width 7 height 6
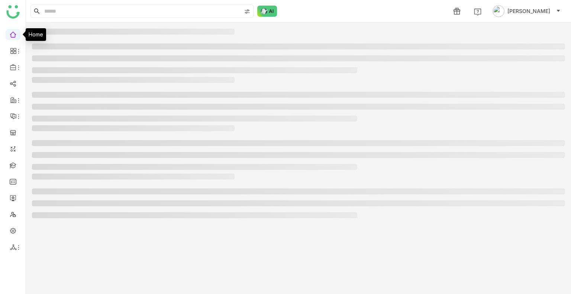
click at [10, 37] on link at bounding box center [13, 34] width 7 height 6
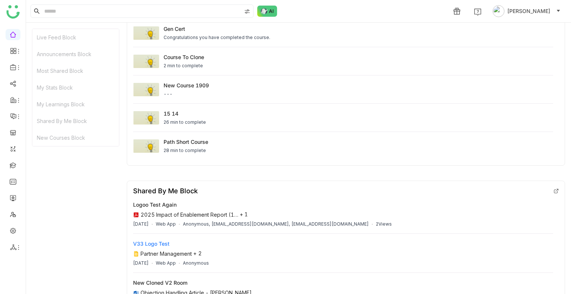
scroll to position [743, 0]
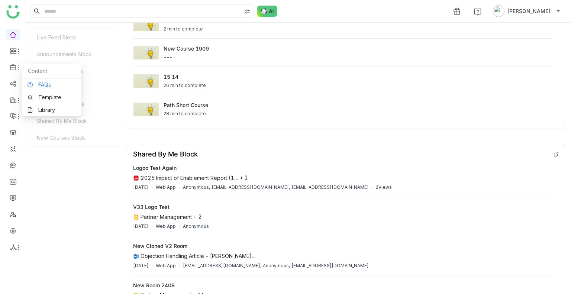
click at [60, 82] on link "FAQs" at bounding box center [51, 84] width 48 height 5
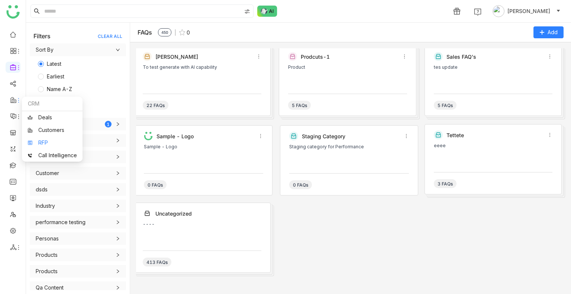
click at [46, 141] on link "RFP" at bounding box center [51, 142] width 49 height 5
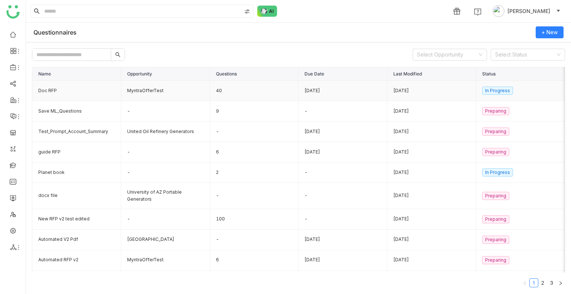
click at [49, 89] on td "Doc RFP" at bounding box center [76, 91] width 89 height 20
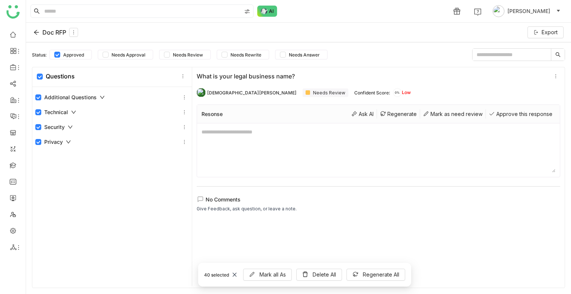
click at [96, 179] on div "Additional Questions Technical Security Privacy" at bounding box center [111, 187] width 159 height 201
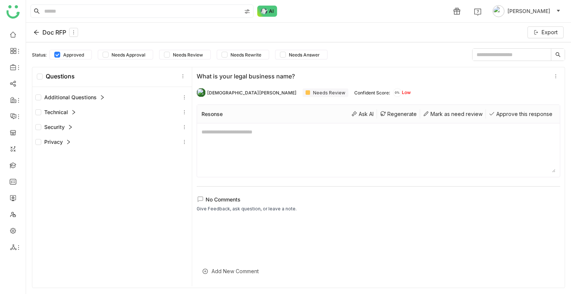
drag, startPoint x: 97, startPoint y: 185, endPoint x: 157, endPoint y: 99, distance: 105.0
click at [98, 183] on div "Additional Questions Technical Security Privacy" at bounding box center [111, 187] width 159 height 201
click at [182, 111] on icon at bounding box center [184, 112] width 5 height 5
click at [185, 132] on div "Add Question" at bounding box center [183, 129] width 56 height 14
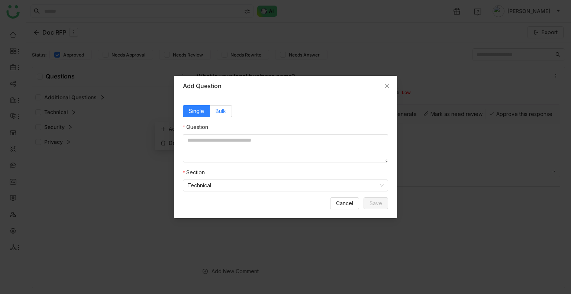
click at [213, 111] on label "Bulk" at bounding box center [221, 111] width 22 height 12
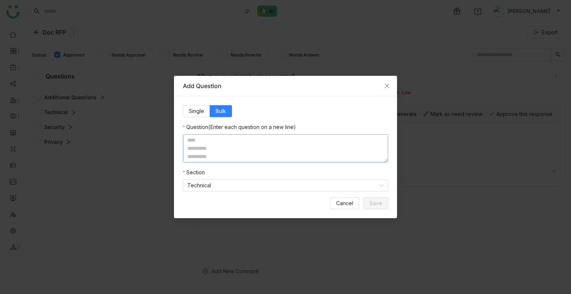
click at [220, 143] on textarea at bounding box center [285, 148] width 205 height 28
click at [107, 179] on nz-modal-container "Add Question Single Bulk Question (Enter each question on a new line) Section T…" at bounding box center [285, 147] width 571 height 294
click at [339, 204] on span "Cancel" at bounding box center [344, 203] width 17 height 8
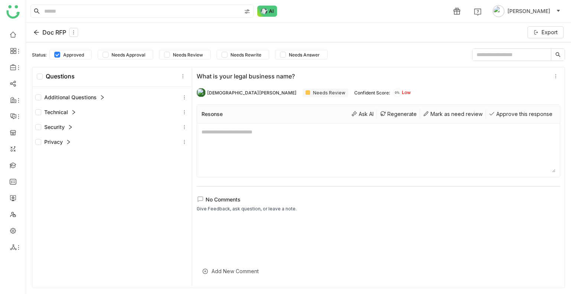
click at [66, 141] on icon at bounding box center [68, 141] width 5 height 5
click at [68, 142] on icon at bounding box center [68, 141] width 5 height 5
click at [182, 143] on icon at bounding box center [184, 141] width 5 height 5
click at [185, 156] on div "Add Question" at bounding box center [183, 159] width 56 height 14
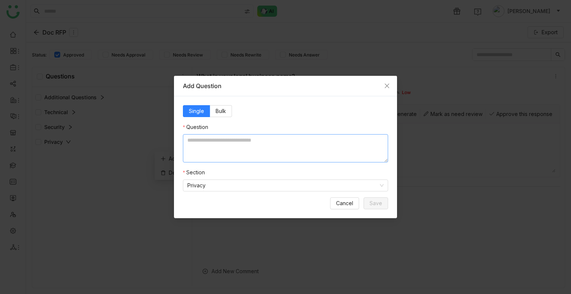
click at [204, 145] on textarea at bounding box center [285, 148] width 205 height 28
click at [213, 107] on label "Bulk" at bounding box center [221, 111] width 22 height 12
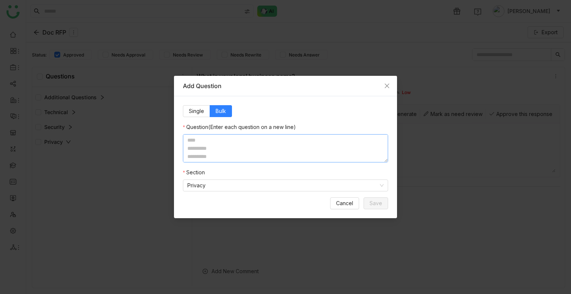
click at [198, 141] on textarea at bounding box center [285, 148] width 205 height 28
click at [199, 143] on textarea at bounding box center [285, 148] width 205 height 28
type textarea "*"
drag, startPoint x: 269, startPoint y: 141, endPoint x: 218, endPoint y: 140, distance: 50.9
click at [218, 140] on textarea "**********" at bounding box center [285, 148] width 205 height 28
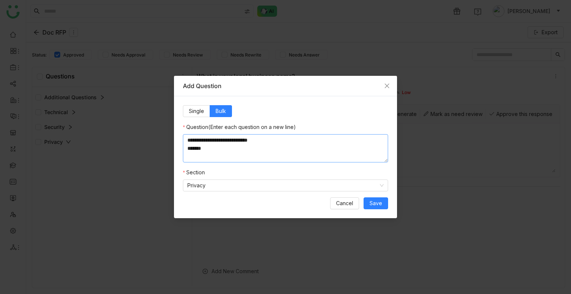
click at [216, 150] on textarea "**********" at bounding box center [285, 148] width 205 height 28
paste textarea "**********"
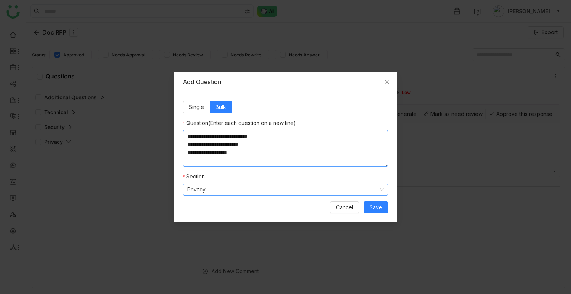
type textarea "**********"
click at [192, 184] on nz-select-item "Privacy" at bounding box center [285, 189] width 196 height 11
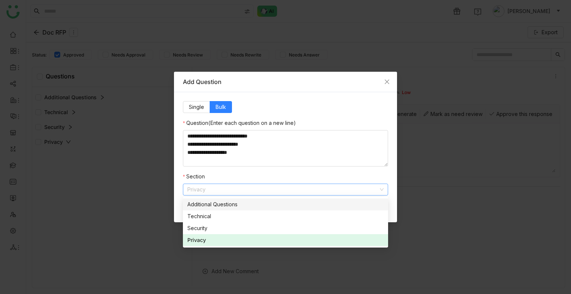
click at [239, 178] on nz-form-item "Section Privacy" at bounding box center [285, 183] width 205 height 23
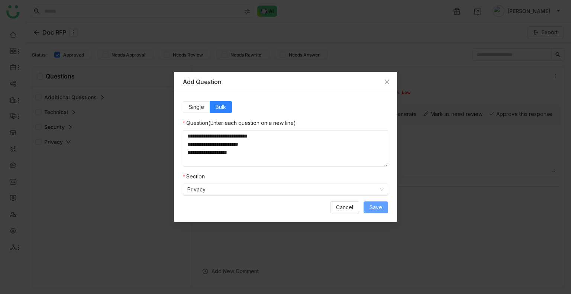
click at [380, 208] on span "Save" at bounding box center [375, 207] width 13 height 8
click at [378, 210] on span "Save" at bounding box center [375, 207] width 13 height 8
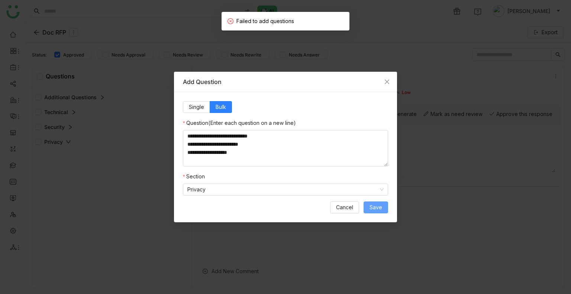
click at [378, 210] on span "Save" at bounding box center [375, 207] width 13 height 8
click at [187, 102] on label "Single" at bounding box center [196, 107] width 27 height 12
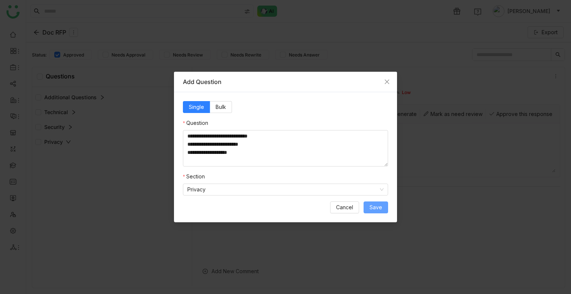
click at [386, 211] on button "Save" at bounding box center [375, 207] width 25 height 12
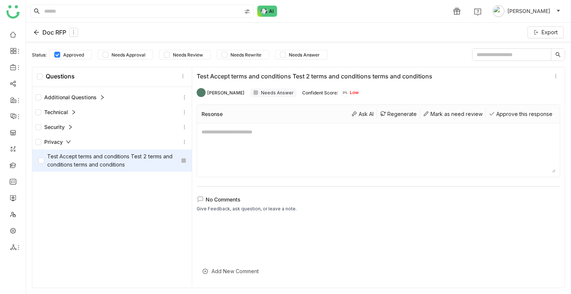
click at [106, 161] on div "Test Accept terms and conditions Test 2 terms and conditions terms and conditio…" at bounding box center [108, 160] width 140 height 16
click at [182, 142] on icon at bounding box center [184, 141] width 5 height 5
click at [194, 158] on div "Add Question" at bounding box center [183, 159] width 56 height 14
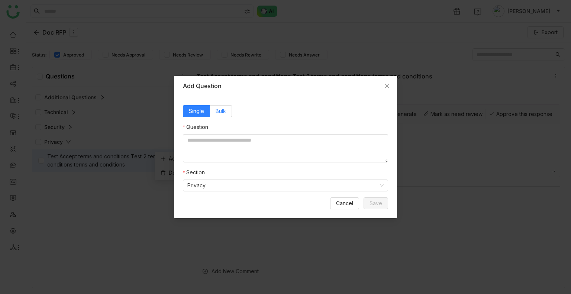
click at [218, 116] on label "Bulk" at bounding box center [221, 111] width 22 height 12
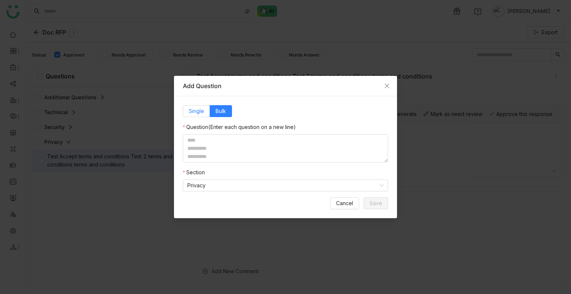
click at [190, 114] on span "Single" at bounding box center [196, 111] width 15 height 6
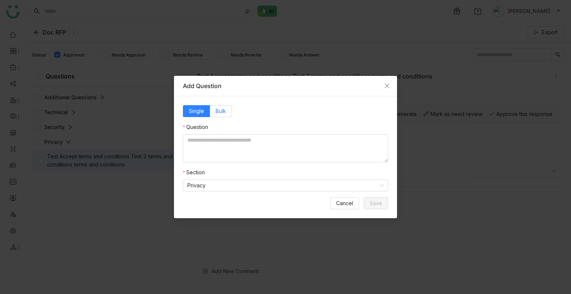
click at [211, 111] on label "Bulk" at bounding box center [221, 111] width 22 height 12
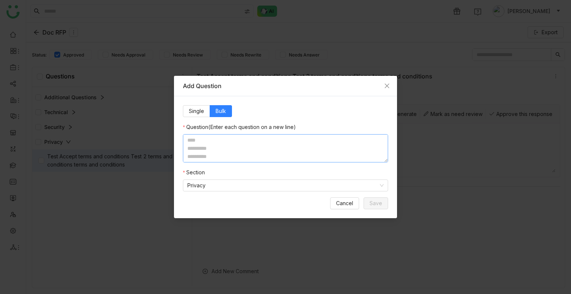
click at [221, 143] on textarea at bounding box center [285, 148] width 205 height 28
click at [344, 201] on span "Cancel" at bounding box center [344, 203] width 17 height 8
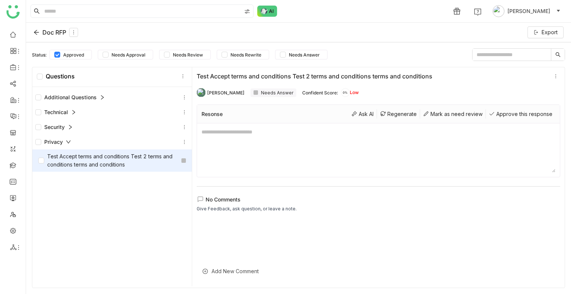
click at [182, 159] on div at bounding box center [183, 160] width 4 height 4
click at [113, 154] on div "Test Accept terms and conditions Test 2 terms and conditions terms and conditio…" at bounding box center [108, 160] width 140 height 16
click at [104, 162] on div "Test Accept terms and conditions Test 2 terms and conditions terms and conditio…" at bounding box center [108, 160] width 140 height 16
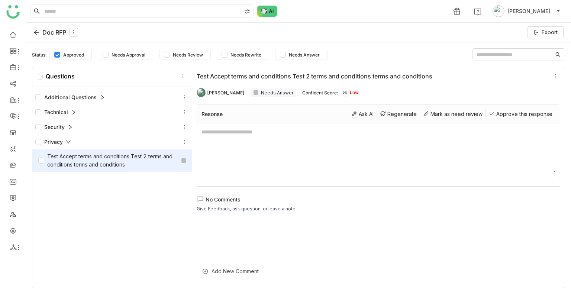
drag, startPoint x: 103, startPoint y: 162, endPoint x: 84, endPoint y: 158, distance: 20.0
click at [84, 158] on div "Test Accept terms and conditions Test 2 terms and conditions terms and conditio…" at bounding box center [108, 160] width 140 height 16
click at [183, 142] on icon at bounding box center [184, 141] width 5 height 5
click at [192, 163] on div "Add Question" at bounding box center [183, 159] width 56 height 14
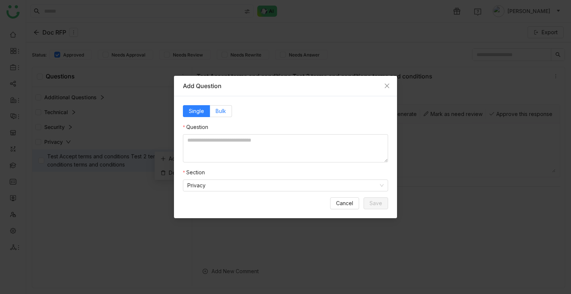
click at [221, 111] on span "Bulk" at bounding box center [220, 111] width 10 height 6
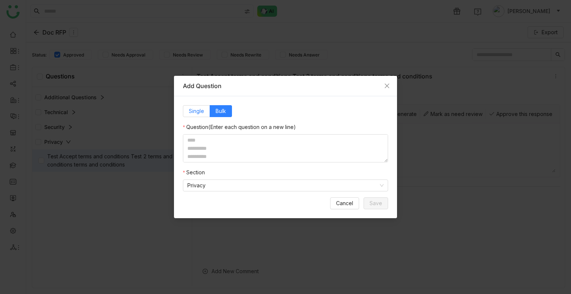
click at [192, 104] on div "Single Bulk Question (Enter each question on a new line) Section Privacy Cancel…" at bounding box center [285, 157] width 223 height 122
click at [197, 113] on span "Single" at bounding box center [196, 111] width 15 height 6
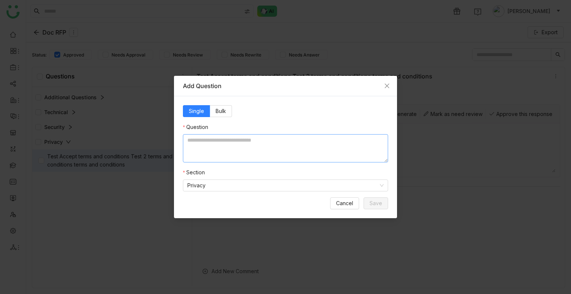
click at [211, 154] on textarea at bounding box center [285, 148] width 205 height 28
paste textarea "**********"
type textarea "**********"
click at [380, 202] on span "Save" at bounding box center [375, 203] width 13 height 8
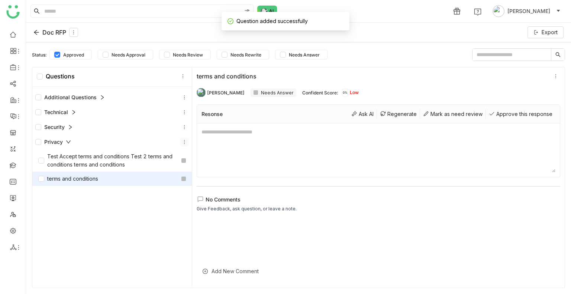
click at [183, 141] on icon at bounding box center [184, 141] width 5 height 5
click at [189, 155] on div "Add Question" at bounding box center [183, 159] width 56 height 14
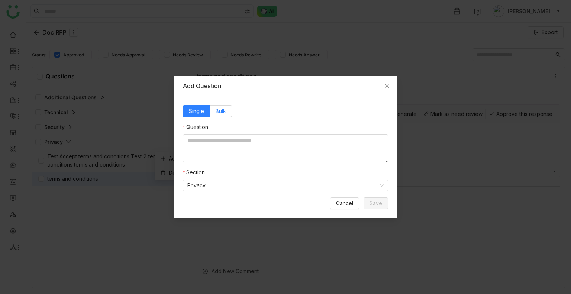
click at [215, 113] on label "Bulk" at bounding box center [221, 111] width 22 height 12
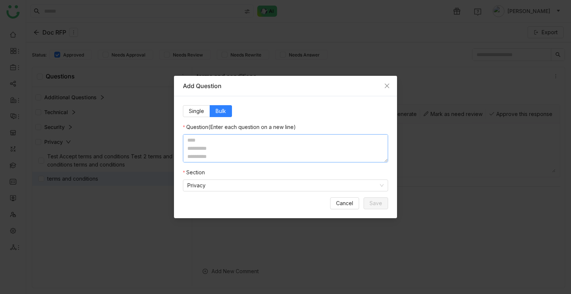
click at [207, 148] on textarea at bounding box center [285, 148] width 205 height 28
type textarea "*"
click at [276, 148] on textarea "**********" at bounding box center [285, 148] width 205 height 28
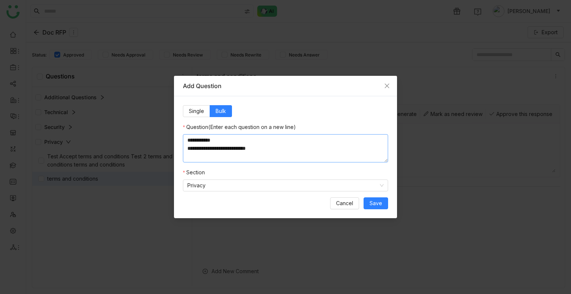
click at [276, 148] on textarea "**********" at bounding box center [285, 148] width 205 height 28
type textarea "**********"
click at [377, 203] on span "Save" at bounding box center [375, 203] width 13 height 8
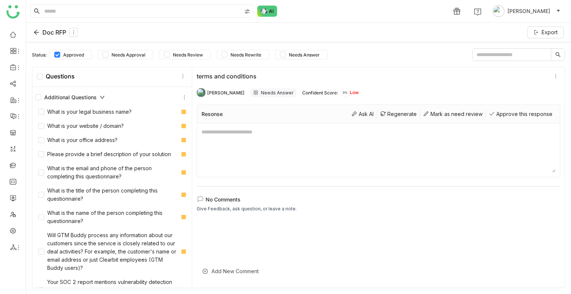
click at [100, 96] on icon at bounding box center [102, 97] width 4 height 3
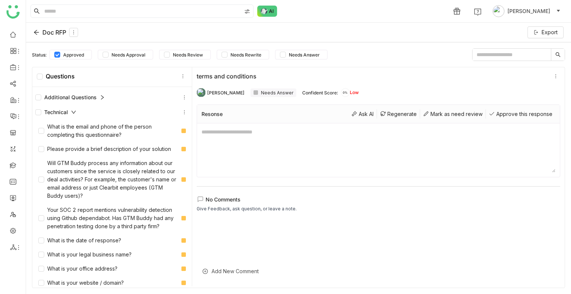
click at [100, 96] on icon at bounding box center [102, 97] width 5 height 5
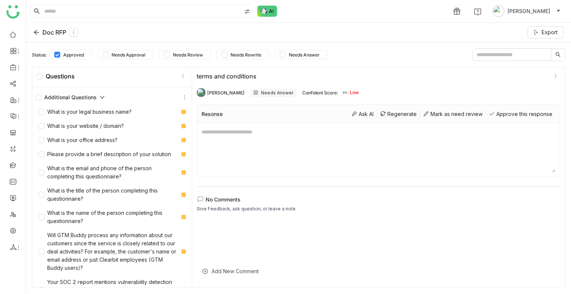
click at [100, 96] on icon at bounding box center [102, 97] width 4 height 3
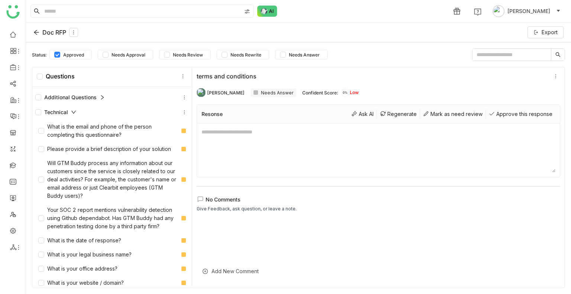
click at [71, 111] on div "Technical" at bounding box center [55, 112] width 41 height 8
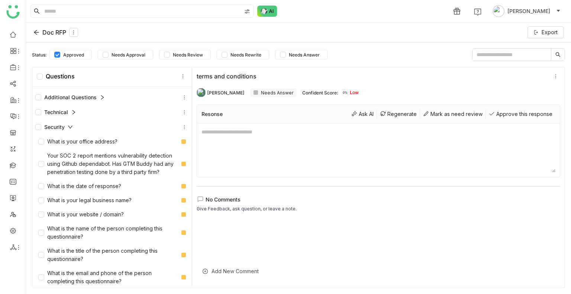
click at [74, 125] on div "Security" at bounding box center [111, 127] width 153 height 9
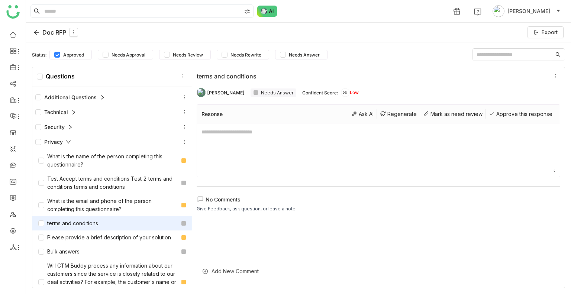
click at [68, 141] on icon at bounding box center [68, 141] width 5 height 5
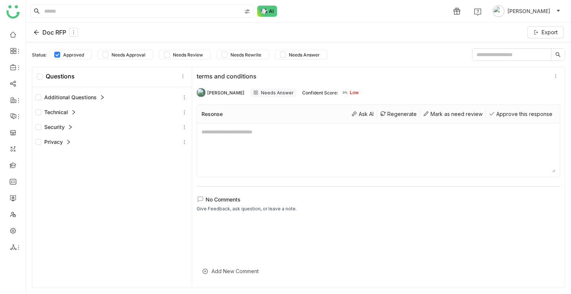
click at [68, 141] on icon at bounding box center [68, 141] width 5 height 5
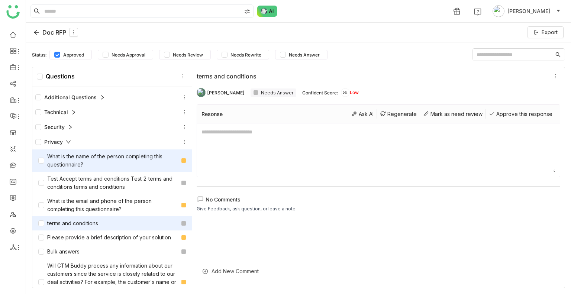
click at [77, 163] on div "What is the name of the person completing this questionnaire?" at bounding box center [108, 160] width 140 height 16
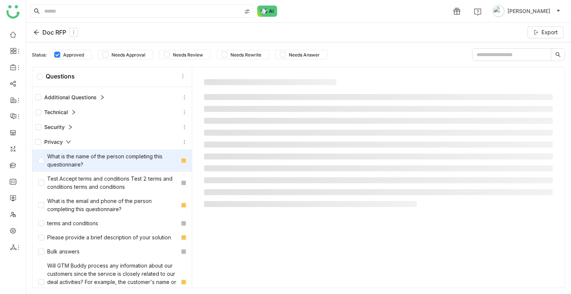
click at [77, 163] on div "What is the name of the person completing this questionnaire?" at bounding box center [108, 160] width 140 height 16
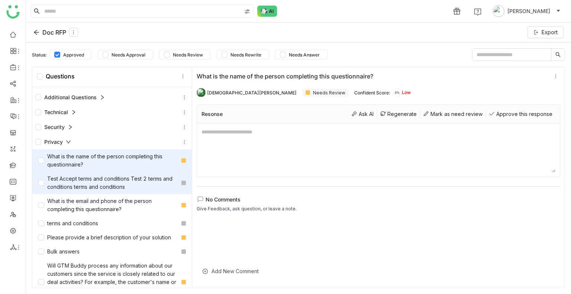
click at [87, 193] on div "Test Accept terms and conditions Test 2 terms and conditions terms and conditio…" at bounding box center [111, 183] width 159 height 22
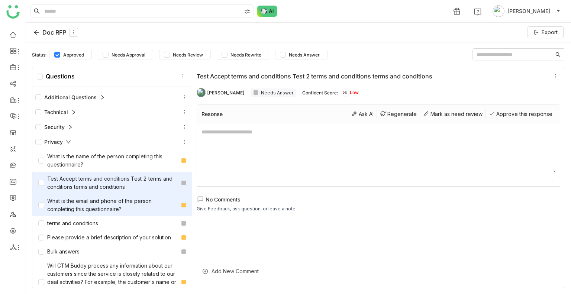
click at [91, 208] on div "What is the email and phone of the person completing this questionnaire?" at bounding box center [108, 205] width 140 height 16
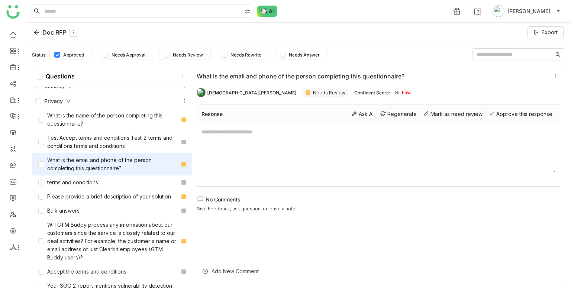
scroll to position [43, 0]
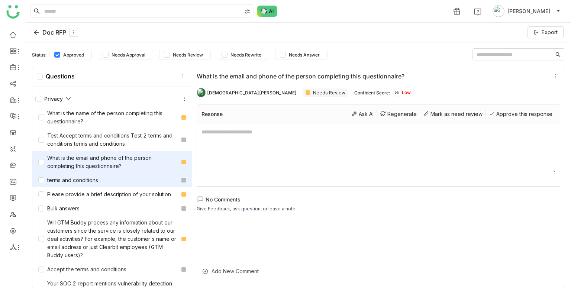
click at [82, 183] on div "terms and conditions" at bounding box center [68, 180] width 60 height 8
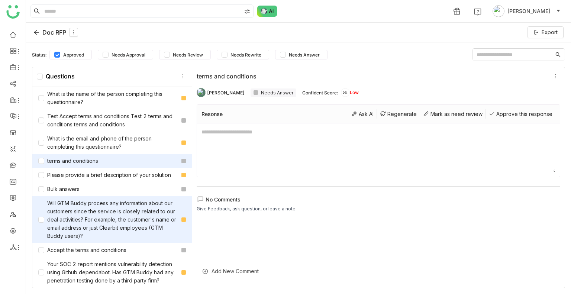
scroll to position [69, 0]
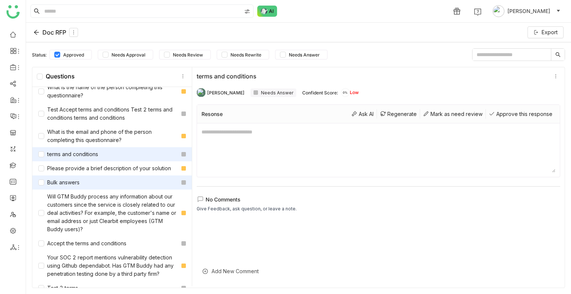
click at [82, 186] on div "Bulk answers" at bounding box center [111, 182] width 159 height 14
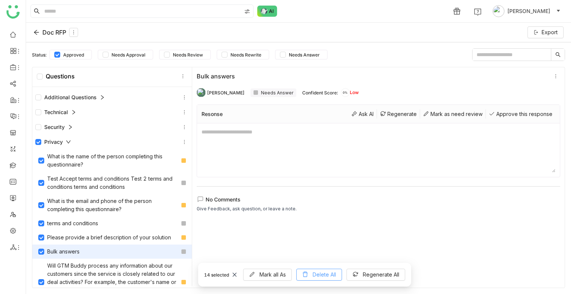
click at [316, 270] on button "Delete All" at bounding box center [319, 275] width 46 height 12
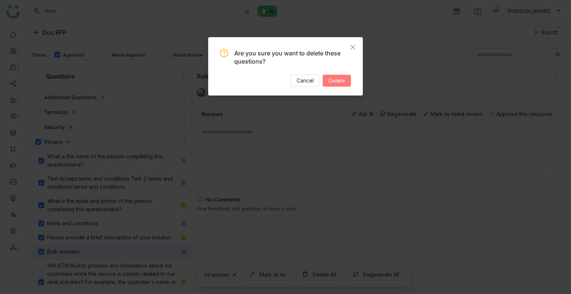
click at [337, 82] on span "Delete" at bounding box center [336, 81] width 16 height 8
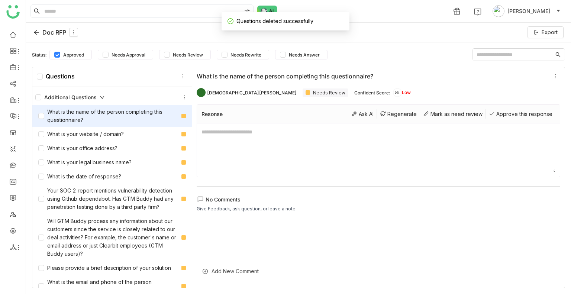
click at [97, 97] on div "Additional Questions" at bounding box center [69, 97] width 69 height 8
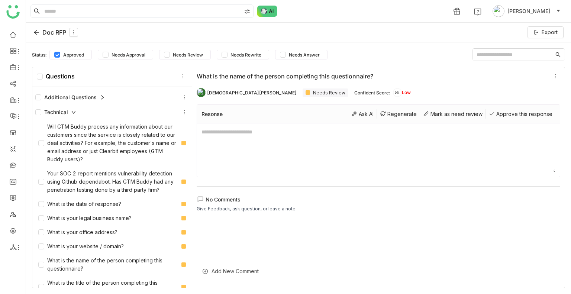
click at [74, 113] on icon at bounding box center [73, 112] width 4 height 3
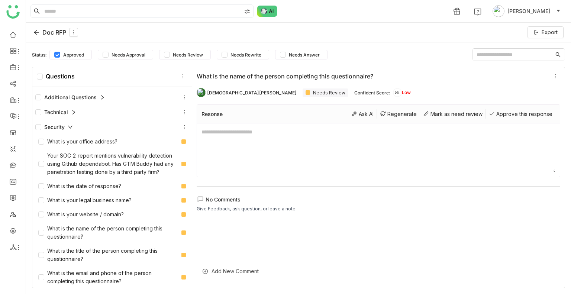
click at [70, 123] on div "Security" at bounding box center [54, 127] width 38 height 8
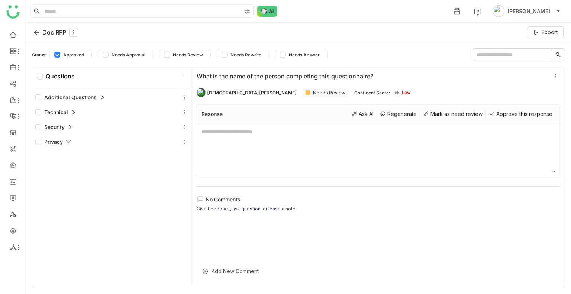
click at [68, 139] on icon at bounding box center [68, 141] width 5 height 5
click at [182, 142] on icon at bounding box center [184, 141] width 5 height 5
click at [192, 154] on div "Add Question" at bounding box center [183, 159] width 56 height 14
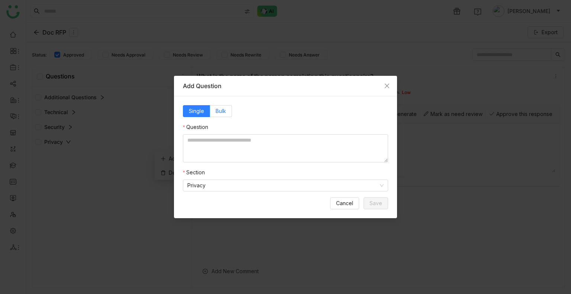
click at [222, 110] on span "Bulk" at bounding box center [220, 111] width 10 height 6
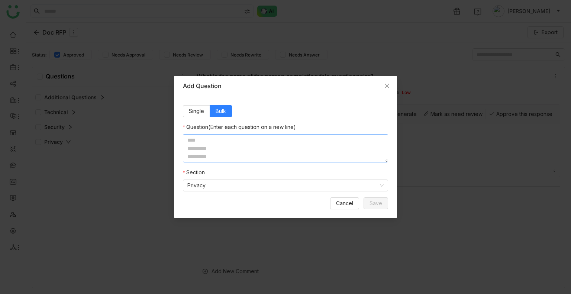
click at [206, 137] on textarea at bounding box center [285, 148] width 205 height 28
paste textarea "**********"
type textarea "**********"
click at [378, 204] on span "Save" at bounding box center [375, 203] width 13 height 8
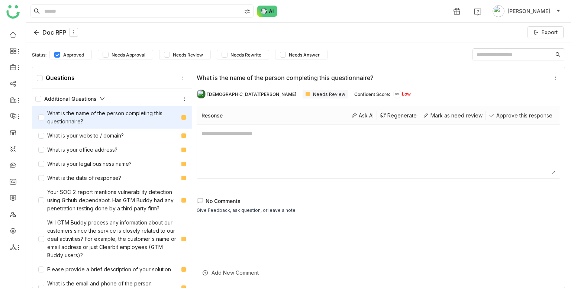
click at [101, 101] on div "Additional Questions" at bounding box center [69, 99] width 69 height 8
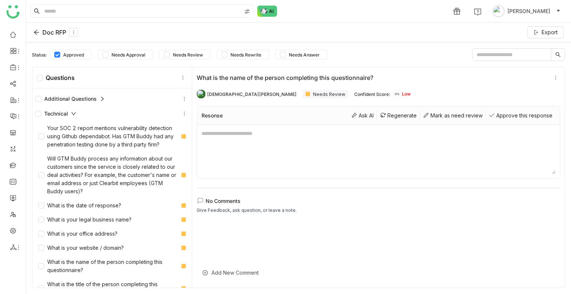
click at [73, 113] on icon at bounding box center [73, 113] width 5 height 5
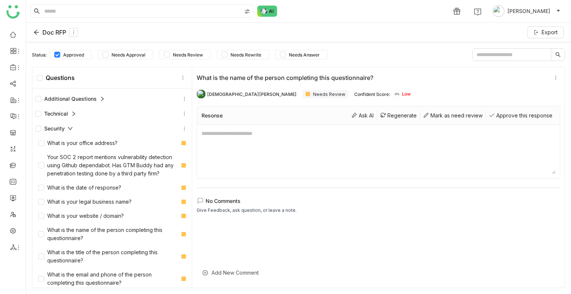
click at [72, 126] on icon at bounding box center [70, 128] width 5 height 5
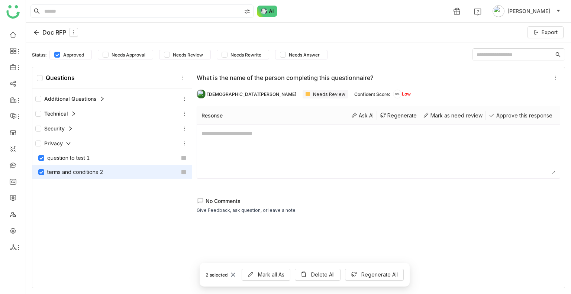
click at [36, 169] on div "terms and conditions 2" at bounding box center [111, 172] width 159 height 14
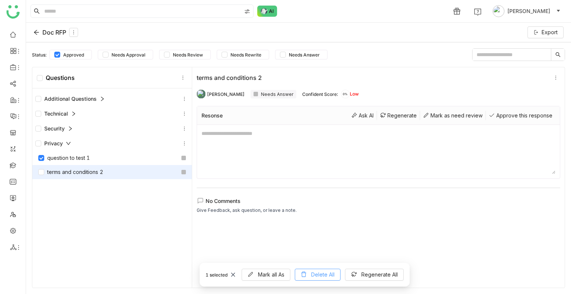
click at [311, 271] on button "Delete All" at bounding box center [318, 275] width 46 height 12
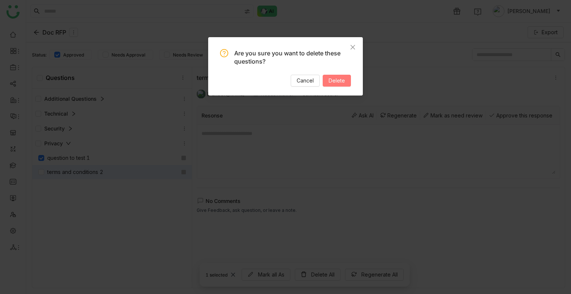
click at [330, 79] on span "Delete" at bounding box center [336, 81] width 16 height 8
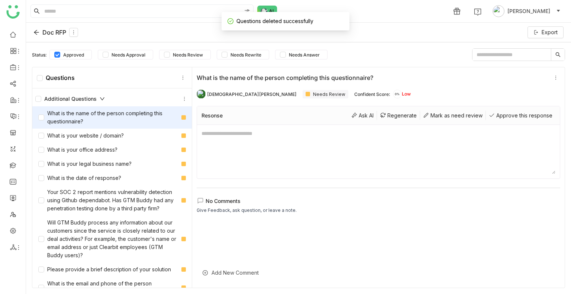
click at [100, 96] on icon at bounding box center [102, 98] width 5 height 5
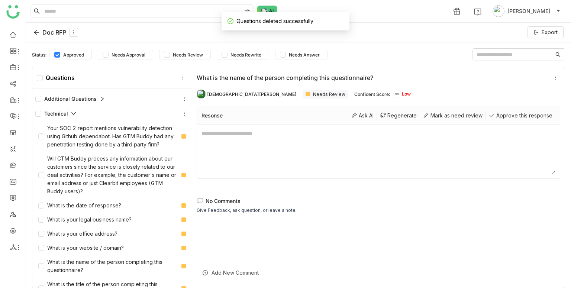
click at [69, 110] on div "Technical" at bounding box center [55, 114] width 41 height 8
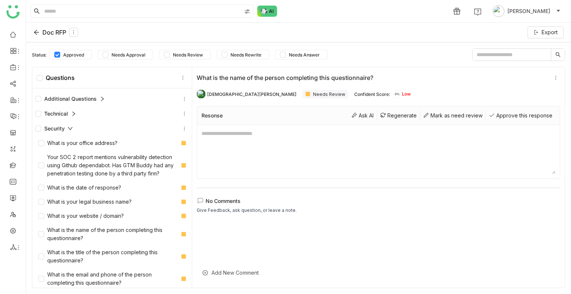
click at [70, 130] on icon at bounding box center [70, 128] width 5 height 5
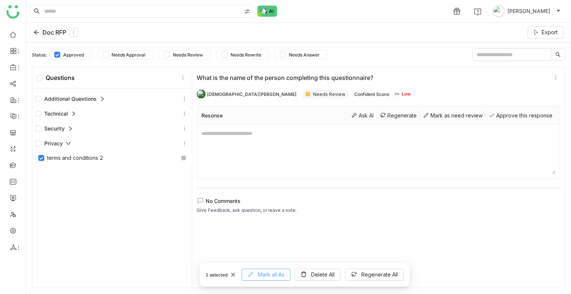
click at [280, 276] on span "Mark all As" at bounding box center [271, 274] width 26 height 8
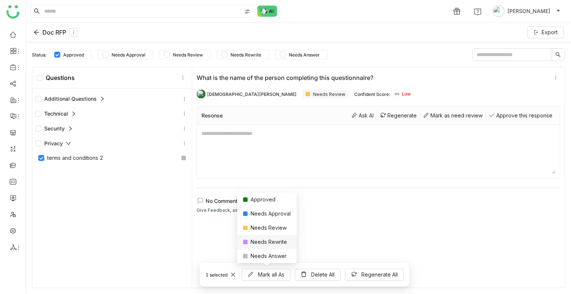
click at [273, 241] on div "Needs Rewrite" at bounding box center [266, 242] width 59 height 14
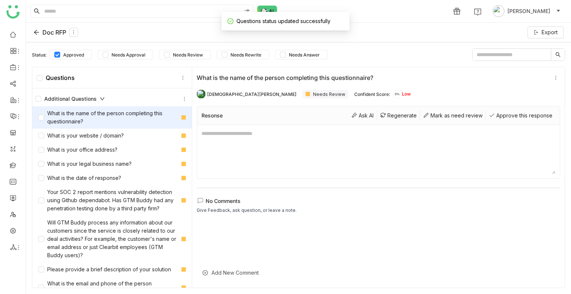
click at [101, 96] on icon at bounding box center [102, 98] width 5 height 5
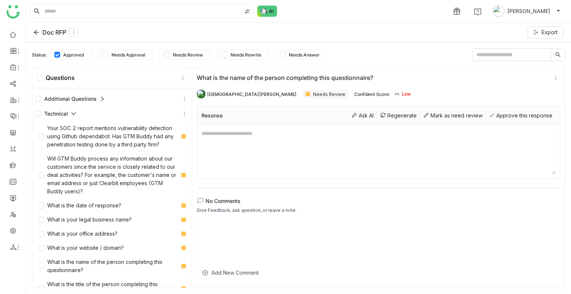
click at [79, 116] on div "Technical" at bounding box center [111, 113] width 153 height 9
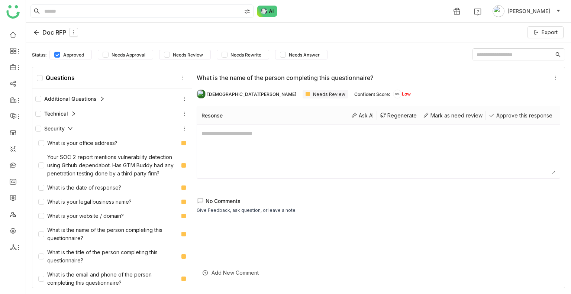
click at [77, 128] on div "Security" at bounding box center [111, 128] width 153 height 9
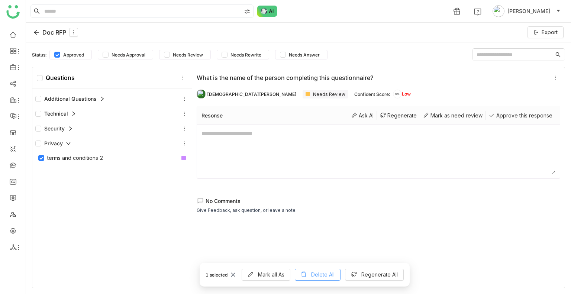
click at [328, 275] on span "Delete All" at bounding box center [322, 274] width 23 height 8
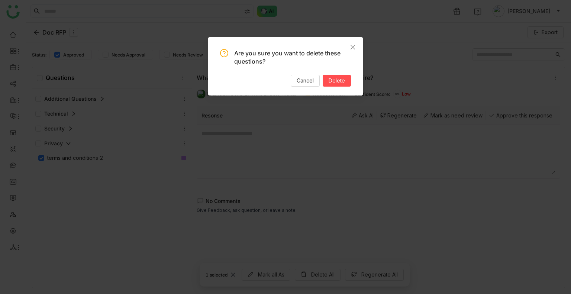
click at [353, 85] on div "Are you sure you want to delete these questions? Cancel Delete" at bounding box center [285, 66] width 155 height 58
click at [349, 80] on button "Delete" at bounding box center [336, 81] width 28 height 12
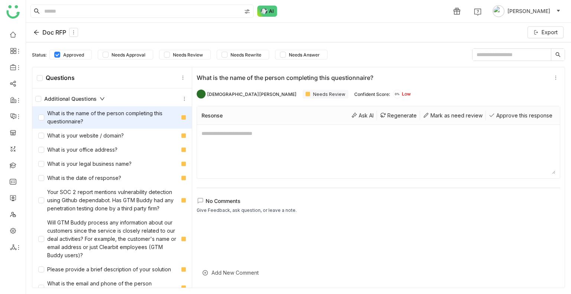
click at [110, 97] on div "Additional Questions" at bounding box center [111, 98] width 153 height 9
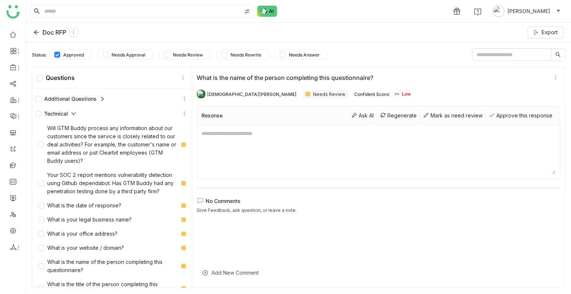
click at [91, 111] on div "Technical" at bounding box center [111, 113] width 153 height 9
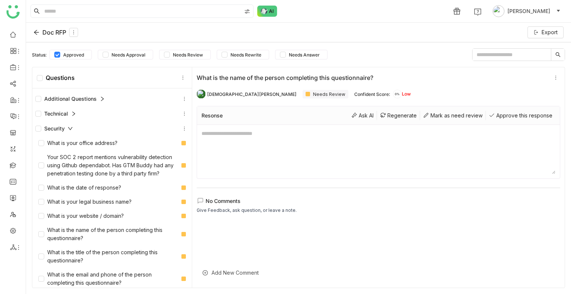
click at [105, 134] on div "Security" at bounding box center [111, 128] width 159 height 15
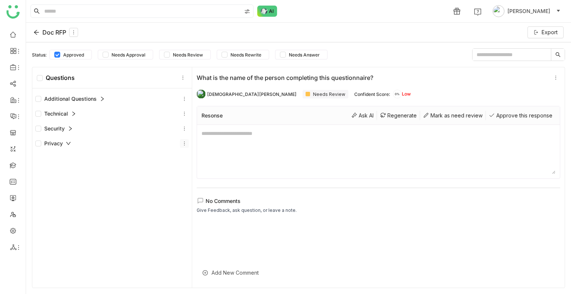
click at [182, 143] on icon at bounding box center [184, 143] width 5 height 5
click at [178, 156] on div "Add Question Delete Section" at bounding box center [183, 164] width 56 height 34
click at [178, 156] on div "Add Question" at bounding box center [183, 160] width 56 height 14
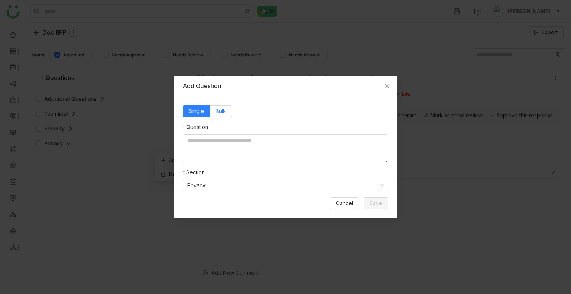
drag, startPoint x: 225, startPoint y: 102, endPoint x: 223, endPoint y: 106, distance: 4.5
click at [224, 104] on div "Single Bulk Question Section Privacy Cancel Save" at bounding box center [285, 157] width 223 height 122
click at [221, 108] on span "Bulk" at bounding box center [220, 111] width 10 height 6
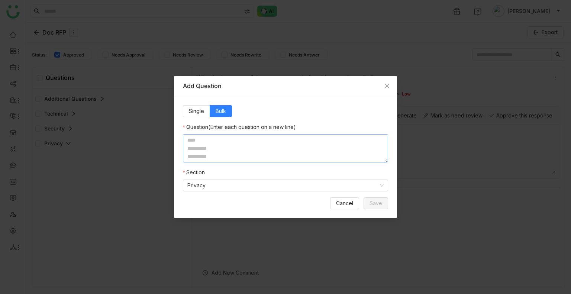
click at [212, 143] on textarea at bounding box center [285, 148] width 205 height 28
paste textarea "**********"
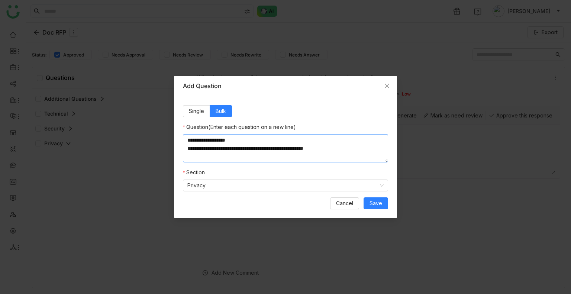
paste textarea "**********"
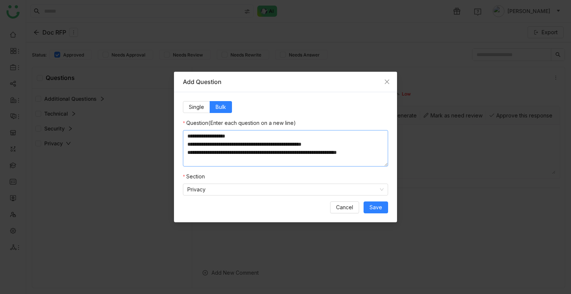
paste textarea "**********"
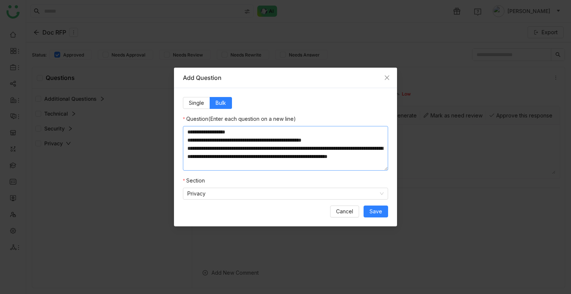
paste textarea "**********"
type textarea "**********"
click at [249, 193] on nz-select-item "Privacy" at bounding box center [285, 193] width 196 height 11
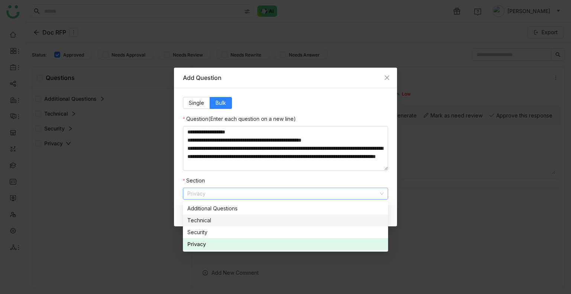
click at [214, 224] on nz-option-item "Technical" at bounding box center [285, 220] width 205 height 12
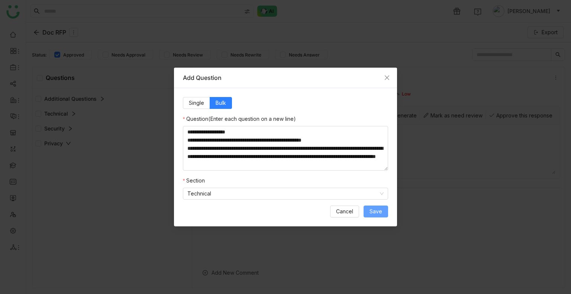
click at [379, 212] on span "Save" at bounding box center [375, 211] width 13 height 8
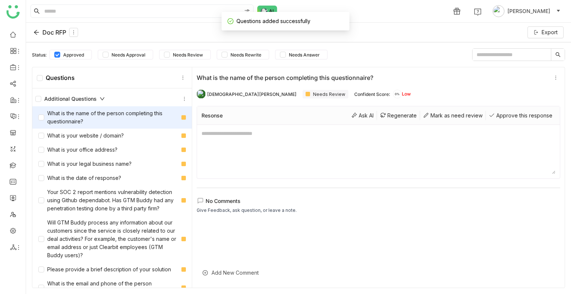
click at [110, 98] on div "Additional Questions" at bounding box center [111, 98] width 153 height 9
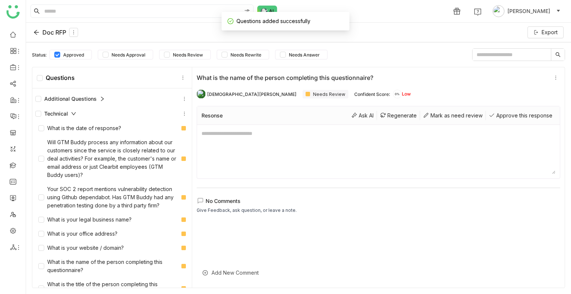
click at [95, 110] on div "Technical" at bounding box center [111, 113] width 153 height 9
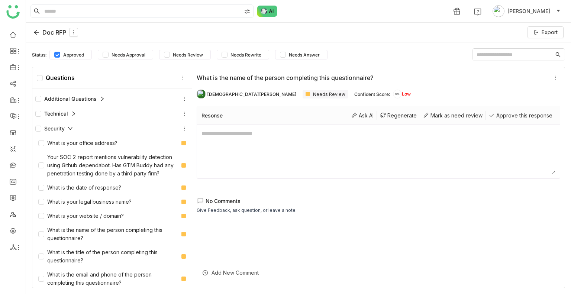
click at [95, 123] on div "Security" at bounding box center [111, 128] width 159 height 15
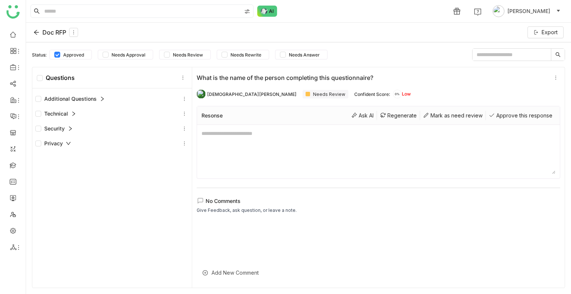
click at [82, 144] on div "Privacy" at bounding box center [111, 143] width 153 height 9
click at [63, 144] on div "Privacy" at bounding box center [53, 143] width 36 height 8
click at [58, 144] on div "Privacy" at bounding box center [53, 143] width 36 height 8
click at [182, 144] on icon at bounding box center [184, 143] width 5 height 5
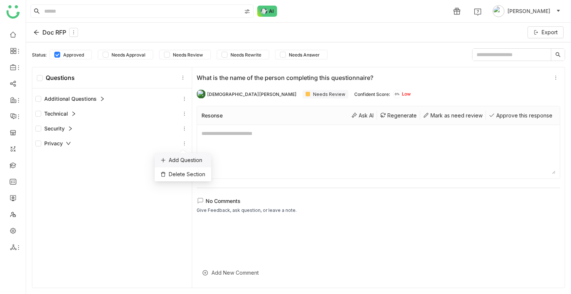
click at [176, 158] on div "Add Question" at bounding box center [183, 160] width 56 height 14
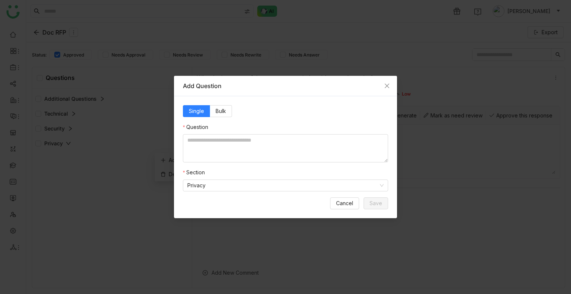
drag, startPoint x: 58, startPoint y: 55, endPoint x: 57, endPoint y: 48, distance: 7.1
click at [58, 54] on nz-modal-container "Add Question Single Bulk Question Section Privacy Cancel Save" at bounding box center [285, 147] width 571 height 294
click at [386, 88] on icon "Close" at bounding box center [387, 86] width 6 height 6
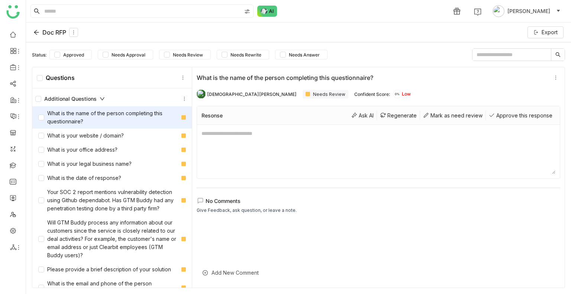
click at [74, 96] on div "Additional Questions" at bounding box center [69, 99] width 69 height 8
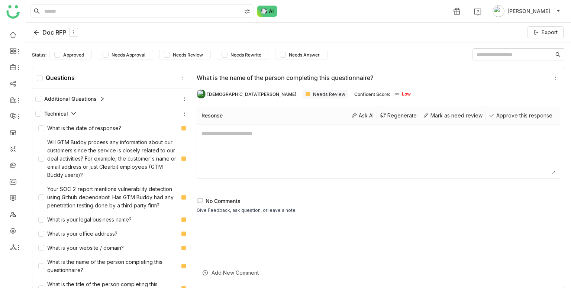
drag, startPoint x: 62, startPoint y: 111, endPoint x: 62, endPoint y: 117, distance: 5.2
click at [62, 111] on div "Technical" at bounding box center [55, 114] width 41 height 8
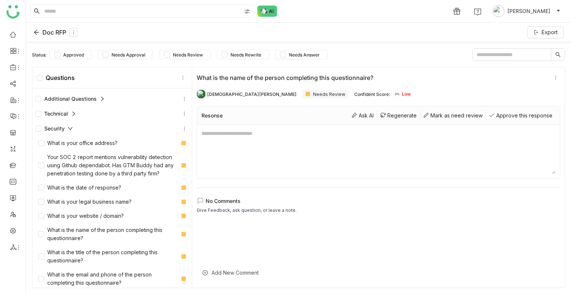
click at [62, 124] on div "Security" at bounding box center [54, 128] width 38 height 8
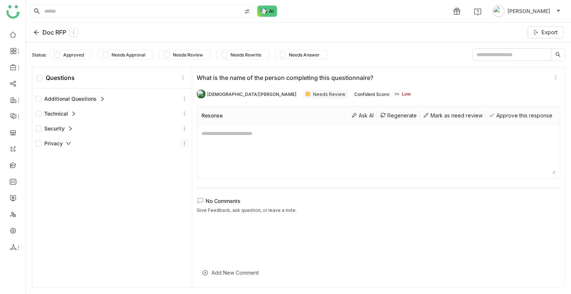
click at [182, 143] on icon at bounding box center [184, 143] width 5 height 5
click at [184, 160] on div "Add Question" at bounding box center [183, 160] width 56 height 14
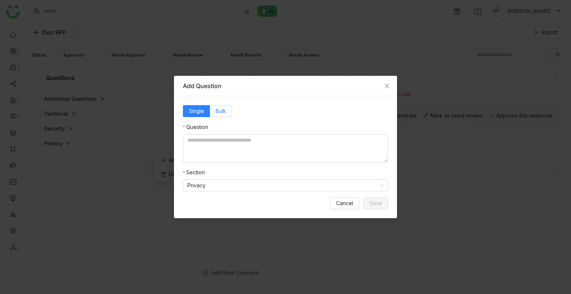
drag, startPoint x: 217, startPoint y: 120, endPoint x: 216, endPoint y: 116, distance: 3.8
click at [216, 117] on form "Single Bulk Question Section Privacy" at bounding box center [285, 148] width 205 height 86
click at [216, 101] on div "Single Bulk Question Section Privacy Cancel Save" at bounding box center [285, 157] width 223 height 122
click at [216, 112] on span "Bulk" at bounding box center [220, 111] width 10 height 6
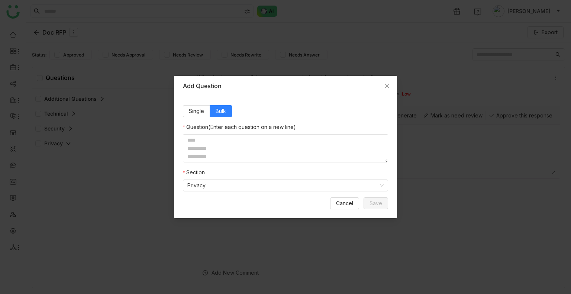
click at [191, 131] on nz-form-label "Question (Enter each question on a new line)" at bounding box center [239, 128] width 113 height 11
click at [192, 139] on textarea at bounding box center [285, 148] width 205 height 28
paste textarea "**********"
click at [306, 140] on textarea "**********" at bounding box center [285, 148] width 205 height 28
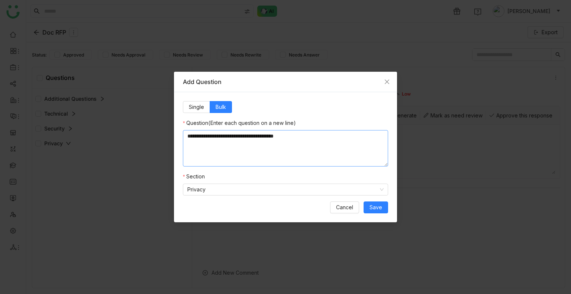
paste textarea "**********"
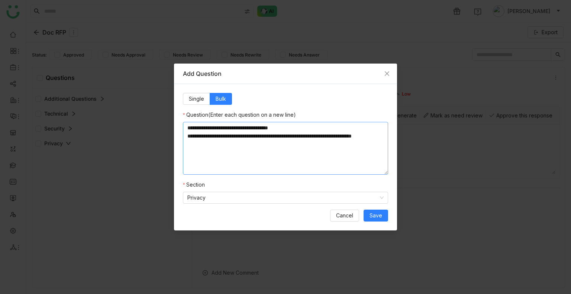
paste textarea "**********"
type textarea "**********"
click at [374, 217] on span "Save" at bounding box center [375, 215] width 13 height 8
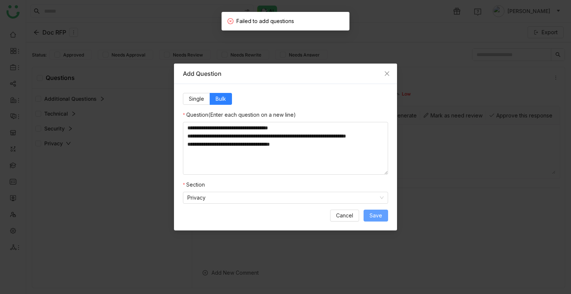
click at [379, 212] on span "Save" at bounding box center [375, 215] width 13 height 8
click at [378, 214] on span "Save" at bounding box center [375, 215] width 13 height 8
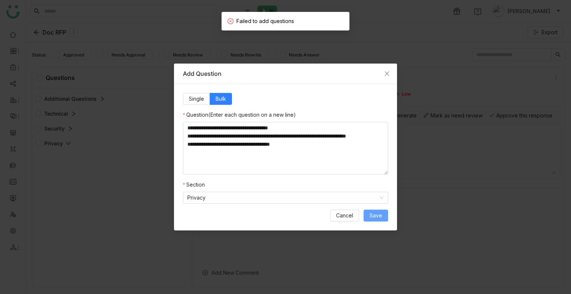
click at [378, 214] on span "Save" at bounding box center [375, 215] width 13 height 8
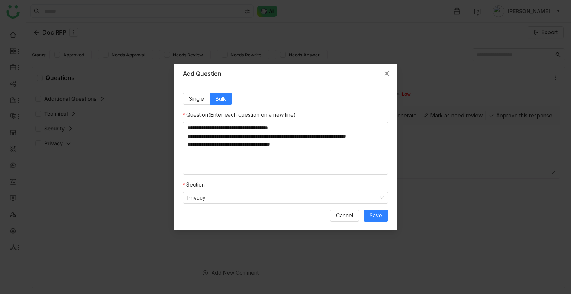
click at [384, 73] on icon "Close" at bounding box center [387, 74] width 6 height 6
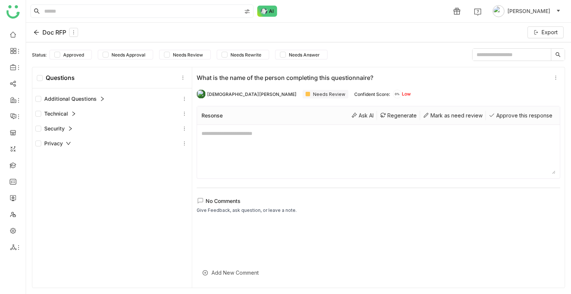
click at [401, 62] on div "Status: Approved Needs Approval Needs Review Needs Rewrite Needs Answer Questio…" at bounding box center [298, 167] width 545 height 251
click at [212, 229] on div at bounding box center [378, 254] width 363 height 66
click at [218, 208] on div "Give Feedback, ask question, or leave a note." at bounding box center [247, 210] width 100 height 7
click at [230, 268] on div "Add New Comment" at bounding box center [378, 272] width 363 height 18
click at [226, 273] on button "Strikethrough" at bounding box center [230, 271] width 8 height 9
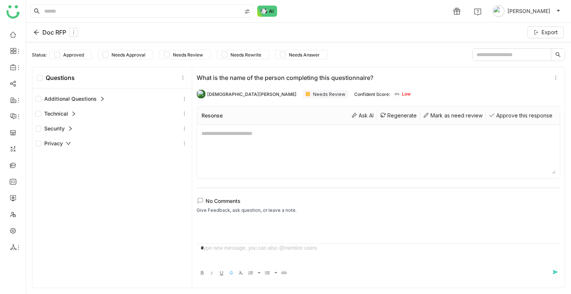
click at [206, 251] on div "*" at bounding box center [378, 248] width 355 height 8
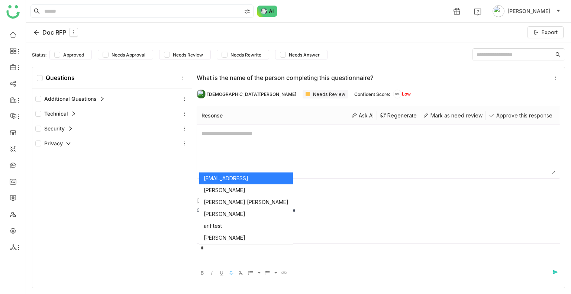
scroll to position [10, 0]
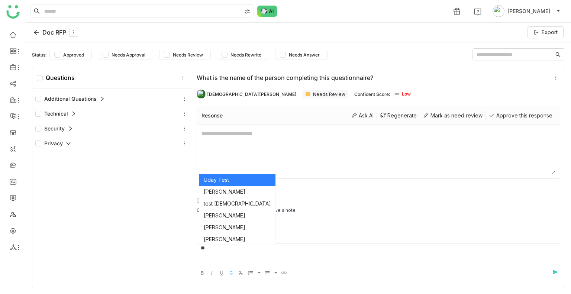
click at [227, 183] on body "1 [PERSON_NAME] Doc RFP Export Status: Approved Needs Approval Needs Review Nee…" at bounding box center [285, 147] width 571 height 294
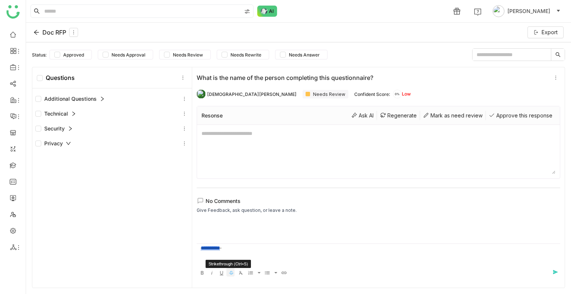
click at [231, 272] on icon "button" at bounding box center [231, 272] width 6 height 7
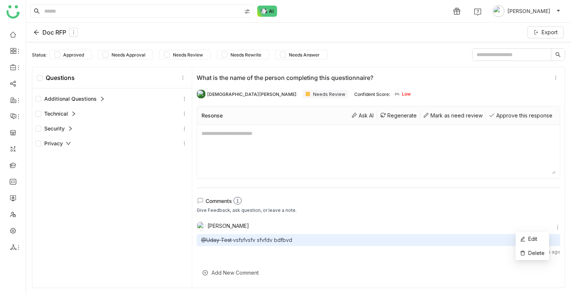
click at [555, 225] on icon at bounding box center [557, 227] width 5 height 5
click at [394, 219] on div "Comments 0 1 2 3 4 5 6 7 8 9 Give Feedback, ask question, or leave a note. [PER…" at bounding box center [378, 230] width 363 height 66
click at [238, 272] on div "Add New Comment" at bounding box center [378, 272] width 363 height 18
click at [252, 273] on div "Add New Comment" at bounding box center [378, 272] width 363 height 18
click at [211, 253] on div at bounding box center [378, 255] width 363 height 22
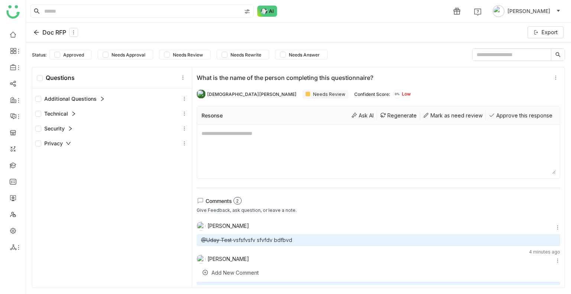
scroll to position [36, 0]
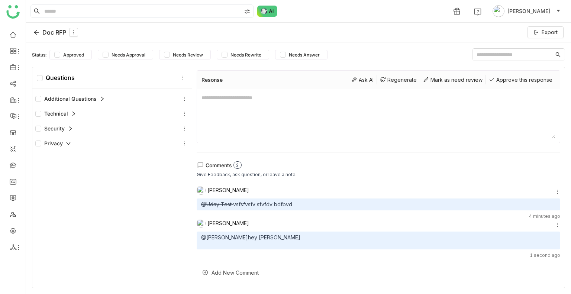
click at [34, 35] on div "Doc RFP" at bounding box center [55, 32] width 45 height 9
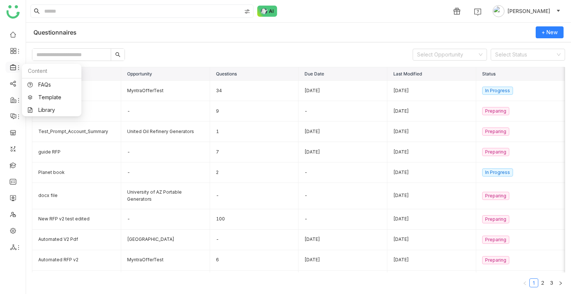
click at [11, 70] on icon at bounding box center [13, 67] width 7 height 7
click at [40, 97] on link "Template" at bounding box center [51, 97] width 48 height 5
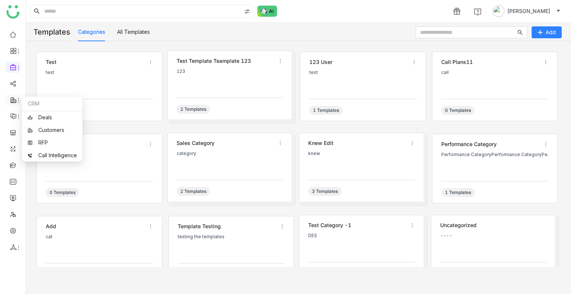
click at [15, 98] on icon at bounding box center [13, 100] width 7 height 7
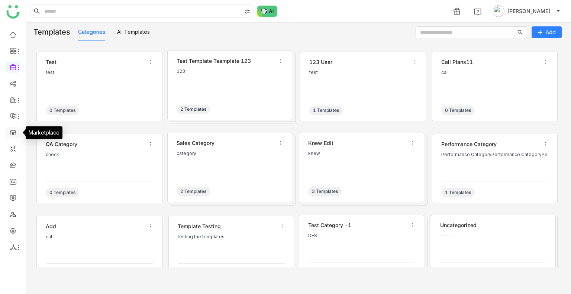
click at [14, 132] on link at bounding box center [13, 132] width 7 height 6
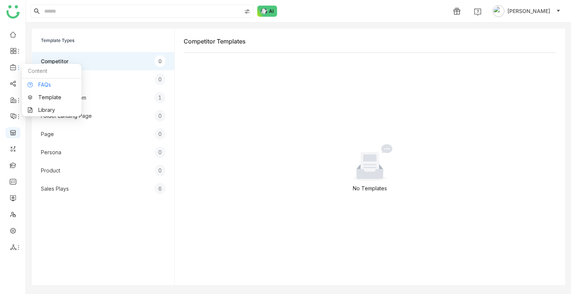
click at [27, 82] on link "FAQs" at bounding box center [51, 84] width 48 height 5
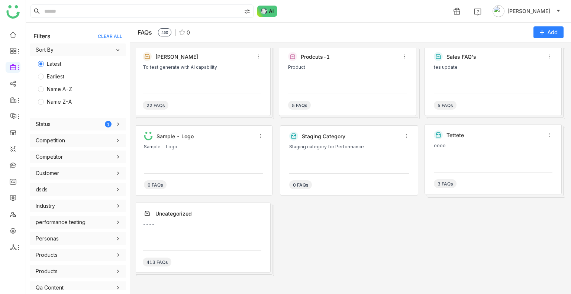
click at [461, 156] on div "eeee" at bounding box center [493, 154] width 119 height 22
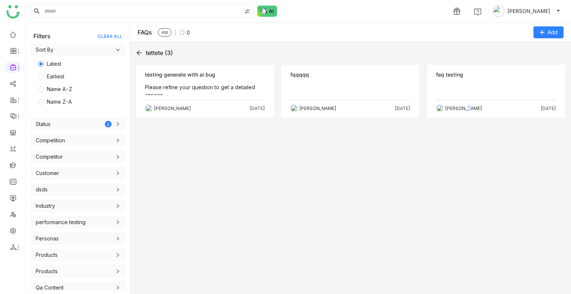
click at [461, 156] on div "tettete (3) Objection testing generate with ai bug Please refine your question …" at bounding box center [350, 168] width 429 height 240
click at [318, 79] on div "Objection fqqqqq [PERSON_NAME] [DATE]" at bounding box center [350, 91] width 138 height 53
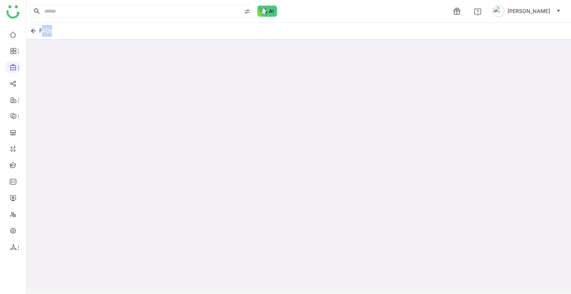
click at [318, 79] on div at bounding box center [298, 172] width 545 height 267
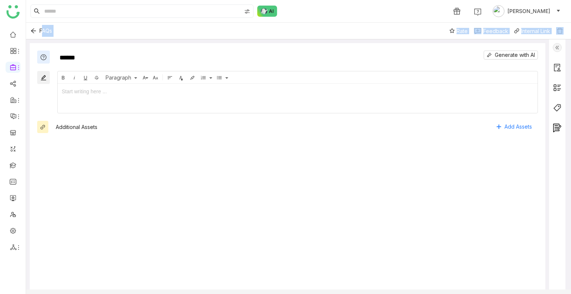
click at [557, 46] on img at bounding box center [556, 47] width 9 height 9
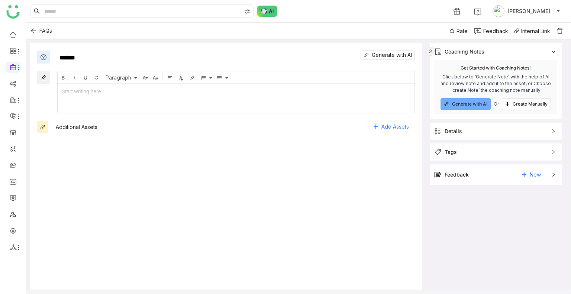
click at [551, 176] on icon at bounding box center [553, 174] width 4 height 4
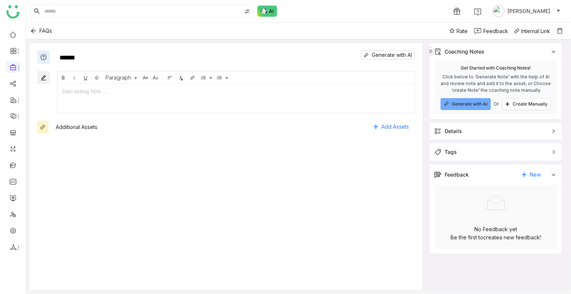
click at [484, 153] on span "Tags" at bounding box center [490, 152] width 113 height 8
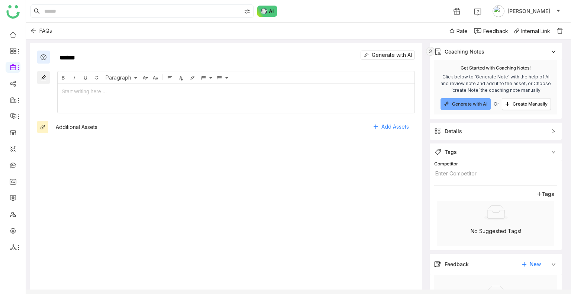
click at [473, 131] on span "Details" at bounding box center [490, 131] width 113 height 8
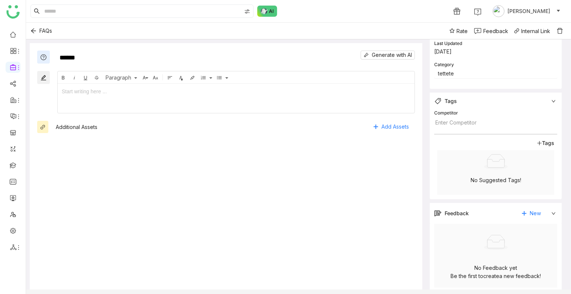
scroll to position [145, 0]
click at [531, 211] on span "New" at bounding box center [534, 211] width 11 height 11
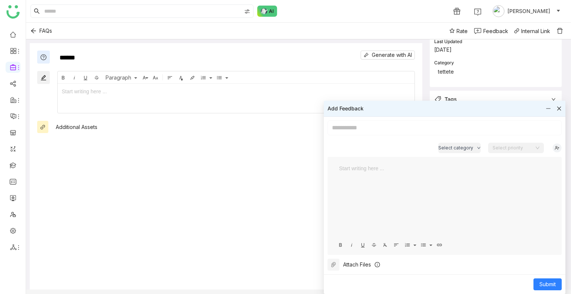
click at [376, 211] on div at bounding box center [444, 201] width 219 height 74
click at [358, 125] on input at bounding box center [444, 127] width 234 height 15
type input "**********"
click at [535, 286] on button "Submit" at bounding box center [547, 284] width 28 height 12
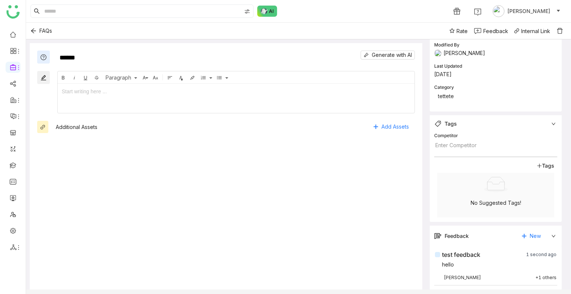
scroll to position [120, 0]
click at [458, 272] on div "test feedback 1 second ago hello [PERSON_NAME] +1 others" at bounding box center [495, 265] width 121 height 31
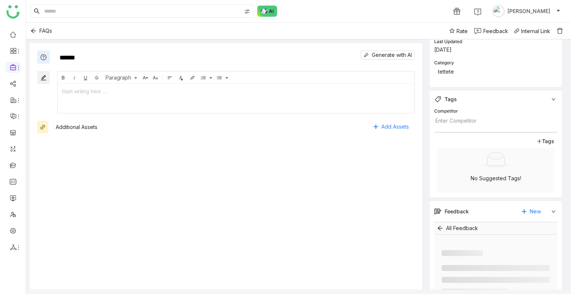
click at [458, 272] on ul at bounding box center [495, 280] width 108 height 30
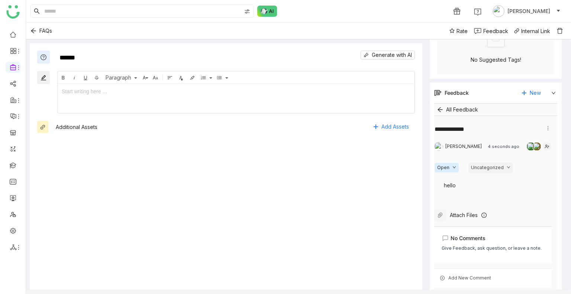
scroll to position [273, 0]
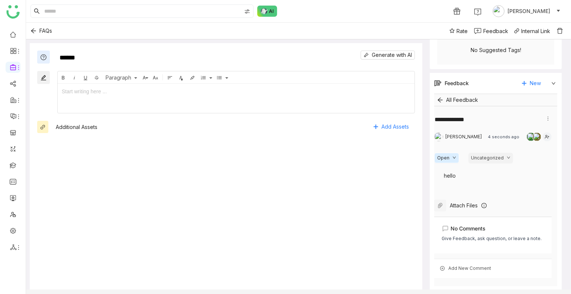
click at [462, 272] on div "Add New Comment" at bounding box center [492, 268] width 117 height 19
click at [456, 273] on div at bounding box center [492, 270] width 94 height 8
click at [479, 271] on div "****" at bounding box center [492, 270] width 94 height 8
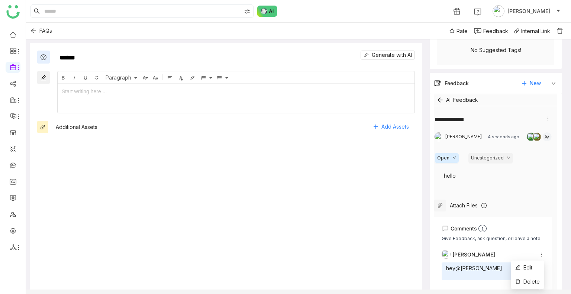
click at [541, 254] on icon at bounding box center [541, 254] width 5 height 5
click at [33, 32] on icon "Back" at bounding box center [33, 31] width 5 height 5
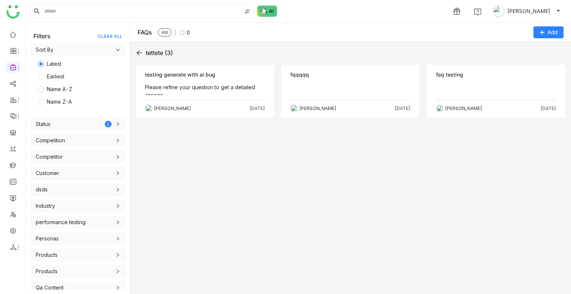
click at [366, 95] on div "Objection fqqqqq [PERSON_NAME] [DATE]" at bounding box center [350, 91] width 138 height 53
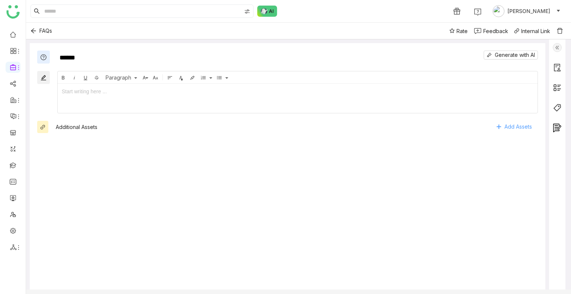
click at [509, 127] on span "Add Assets" at bounding box center [517, 126] width 27 height 11
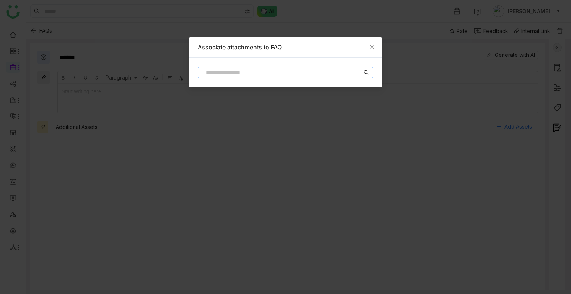
click at [295, 72] on input at bounding box center [282, 72] width 160 height 8
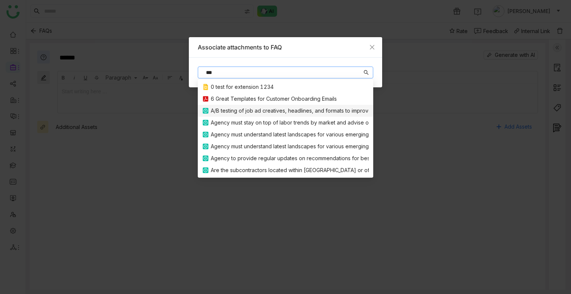
click at [252, 114] on div "A/B testing of job ad creatives, headlines, and formats to improve application …" at bounding box center [313, 111] width 204 height 8
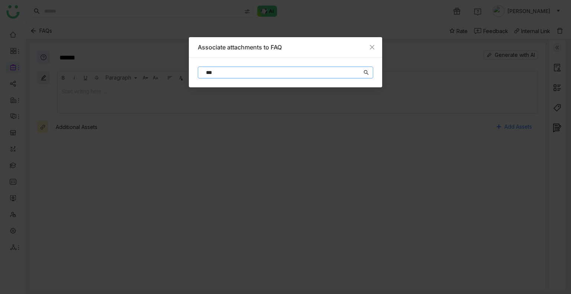
type input "**********"
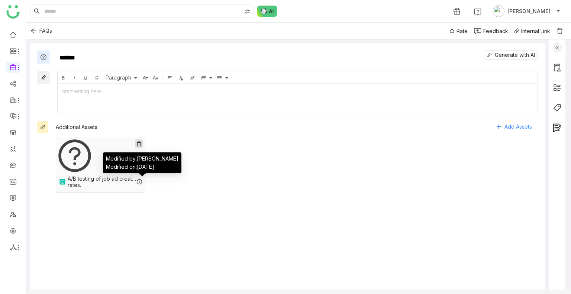
click at [138, 184] on icon at bounding box center [139, 181] width 5 height 5
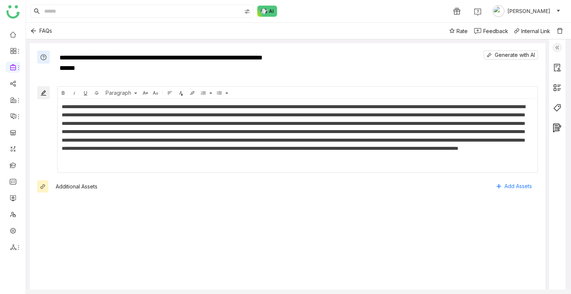
click at [34, 38] on div "FAQs Rate Feedback Internal Link" at bounding box center [298, 31] width 545 height 17
click at [31, 34] on button "Back" at bounding box center [33, 31] width 12 height 12
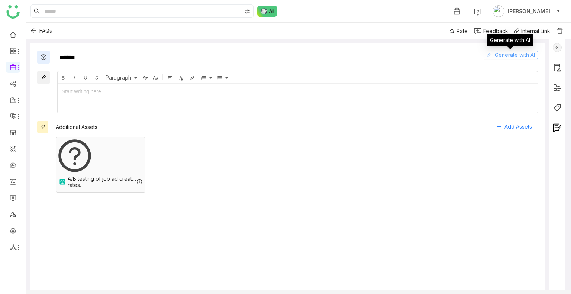
click at [514, 52] on span "Generate with AI" at bounding box center [514, 55] width 40 height 8
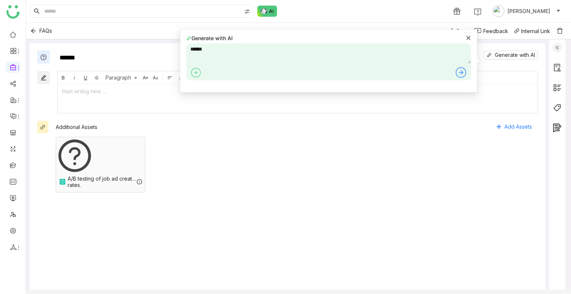
click at [330, 160] on div "A/B testing of job ad creatives, headlines, and formats to improve application …" at bounding box center [295, 164] width 486 height 63
click at [210, 140] on div "A/B testing of job ad creatives, headlines, and formats to improve application …" at bounding box center [295, 164] width 486 height 63
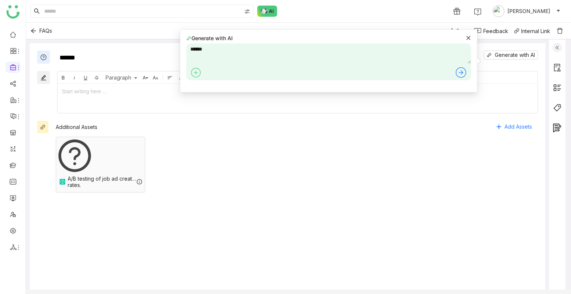
click at [471, 39] on div "Generate with AI ******" at bounding box center [328, 60] width 297 height 63
click at [466, 39] on icon at bounding box center [467, 37] width 5 height 5
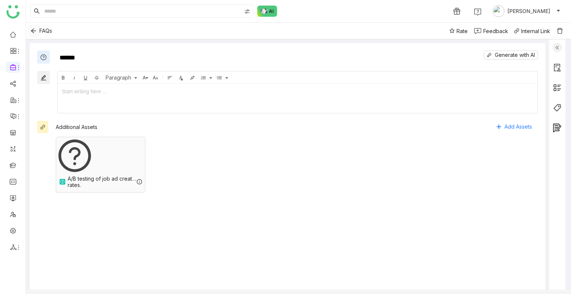
click at [30, 27] on button "Back" at bounding box center [33, 31] width 12 height 12
